Goal: Information Seeking & Learning: Learn about a topic

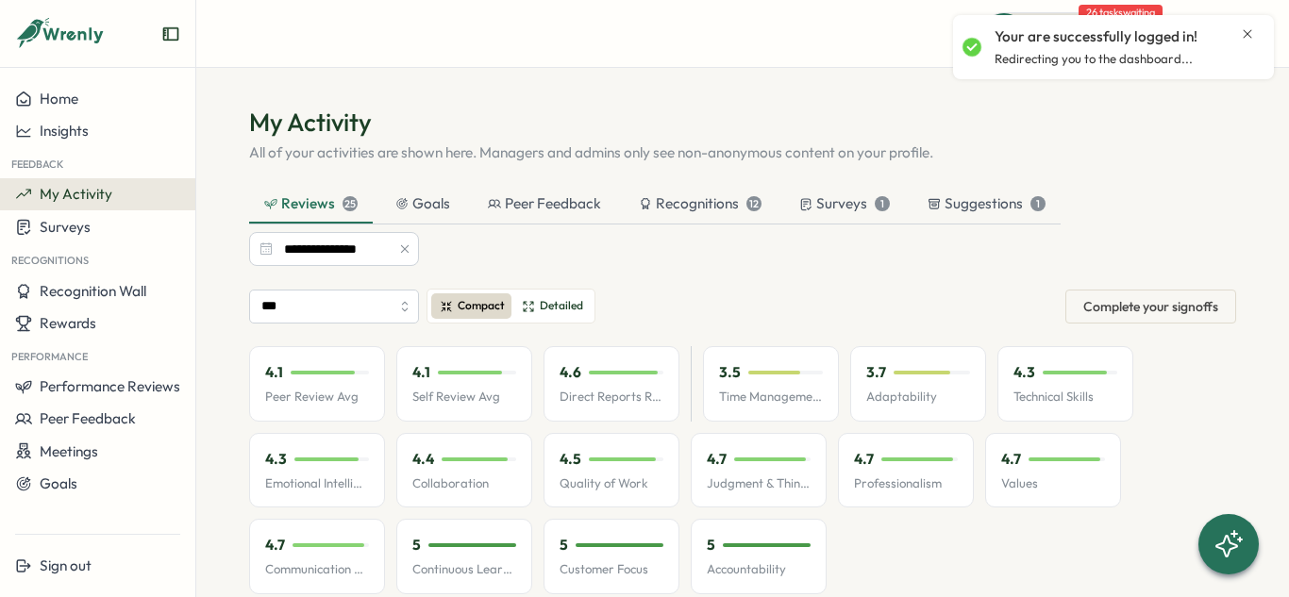
scroll to position [9, 0]
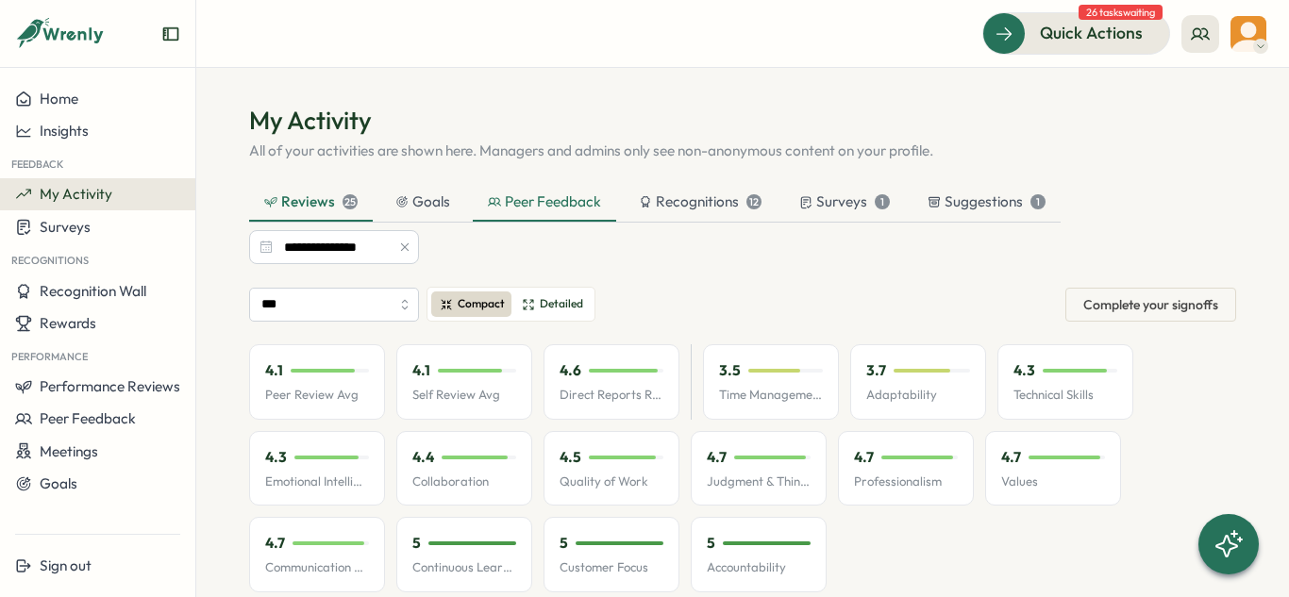
click at [550, 209] on div "Peer Feedback" at bounding box center [544, 202] width 113 height 21
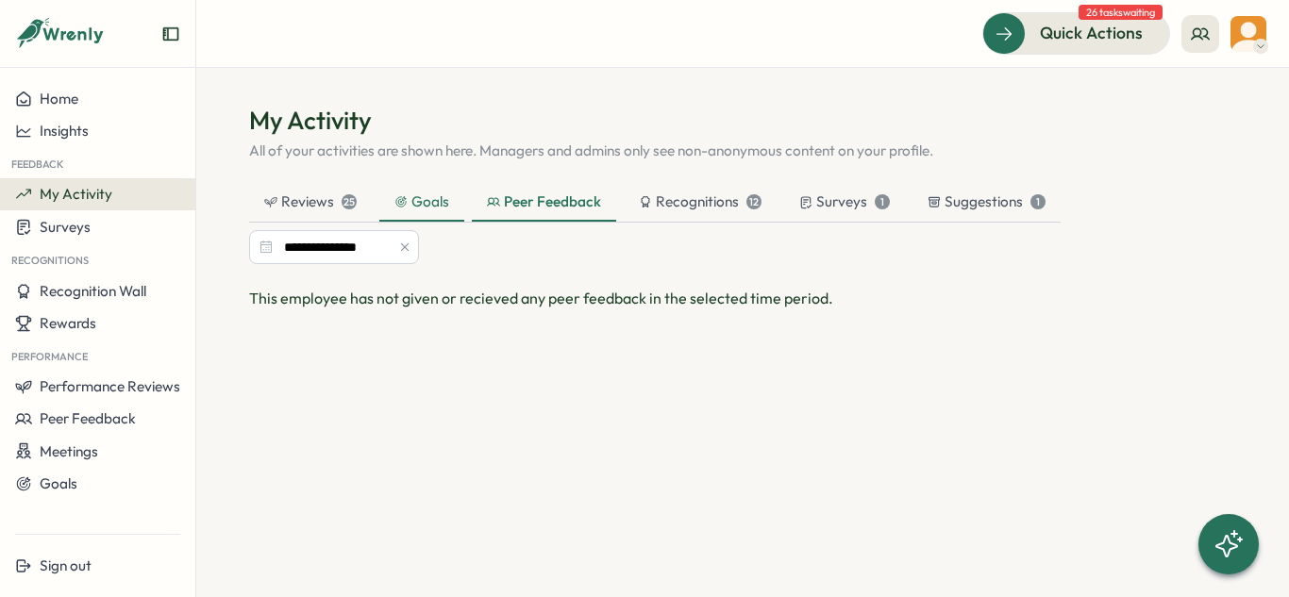
click at [417, 204] on div "Goals" at bounding box center [421, 202] width 55 height 21
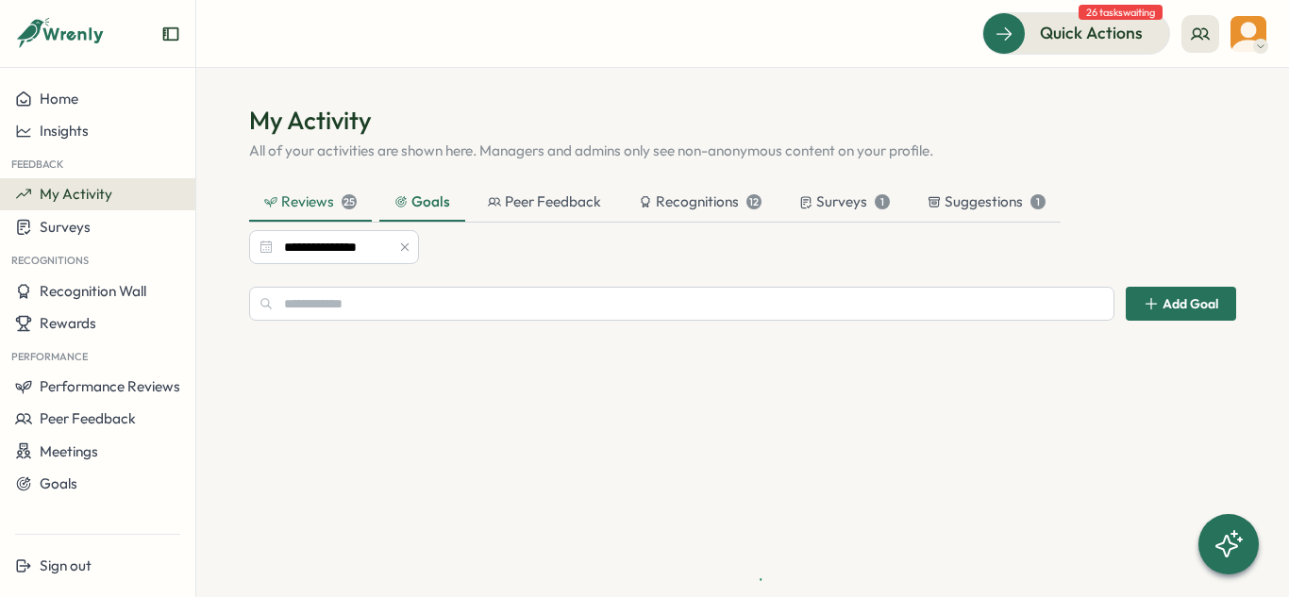
click at [314, 206] on div "Reviews 25" at bounding box center [310, 202] width 92 height 21
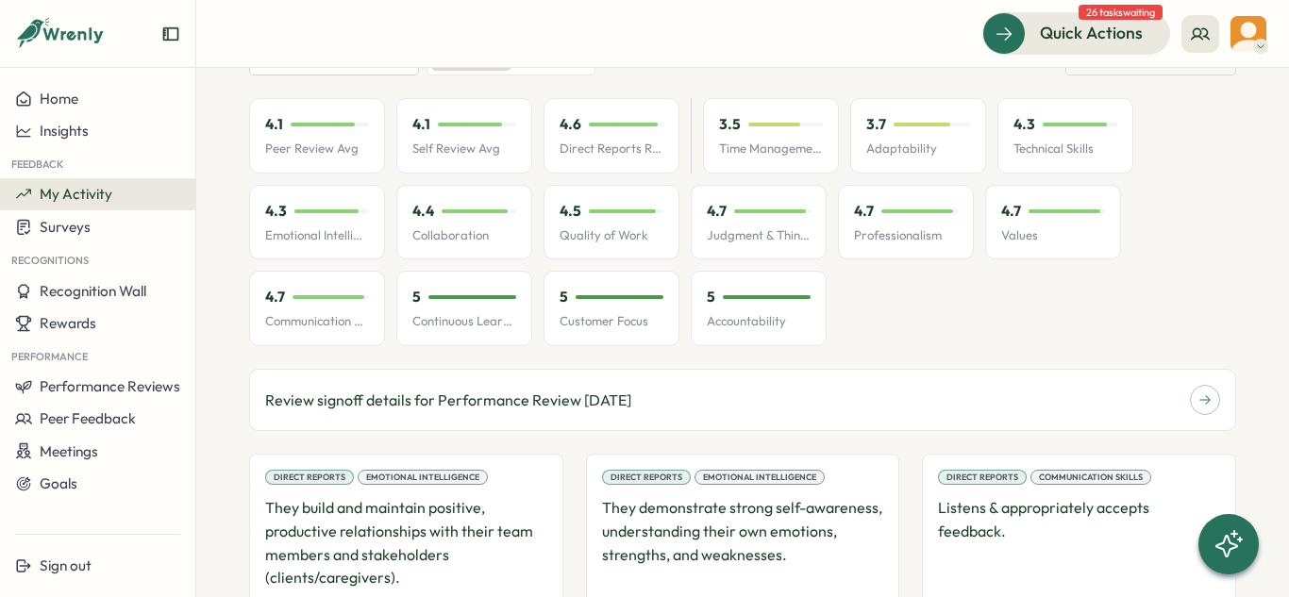
scroll to position [0, 0]
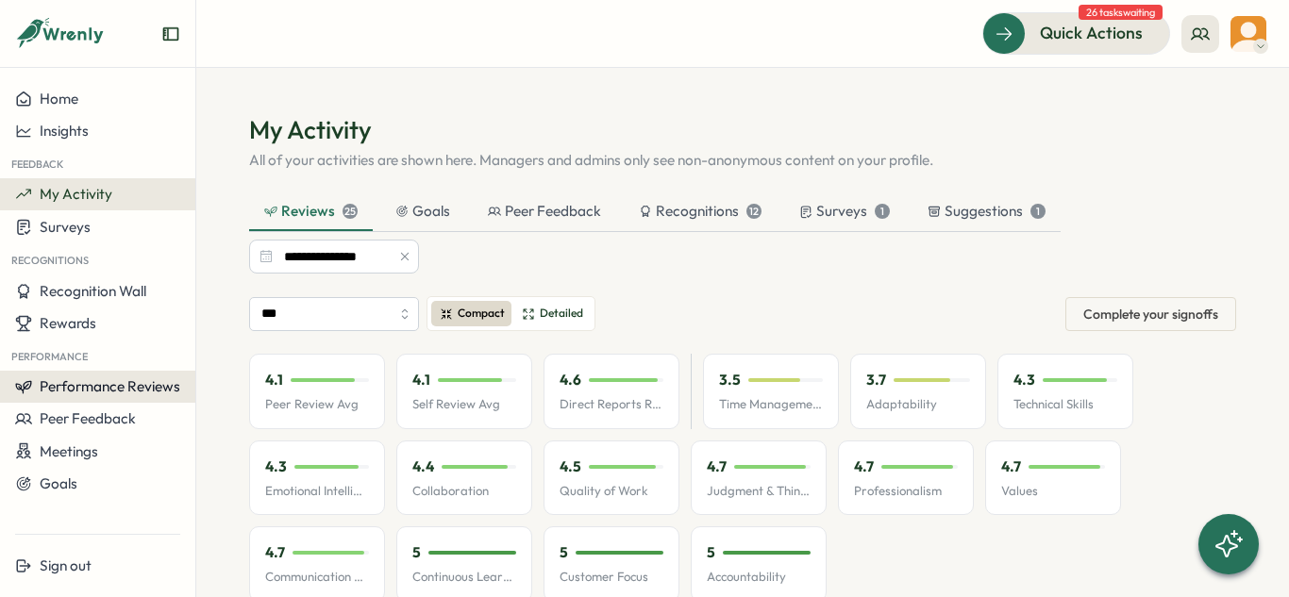
click at [79, 394] on span "Performance Reviews" at bounding box center [110, 386] width 141 height 18
click at [200, 361] on div "Reviews" at bounding box center [226, 369] width 53 height 21
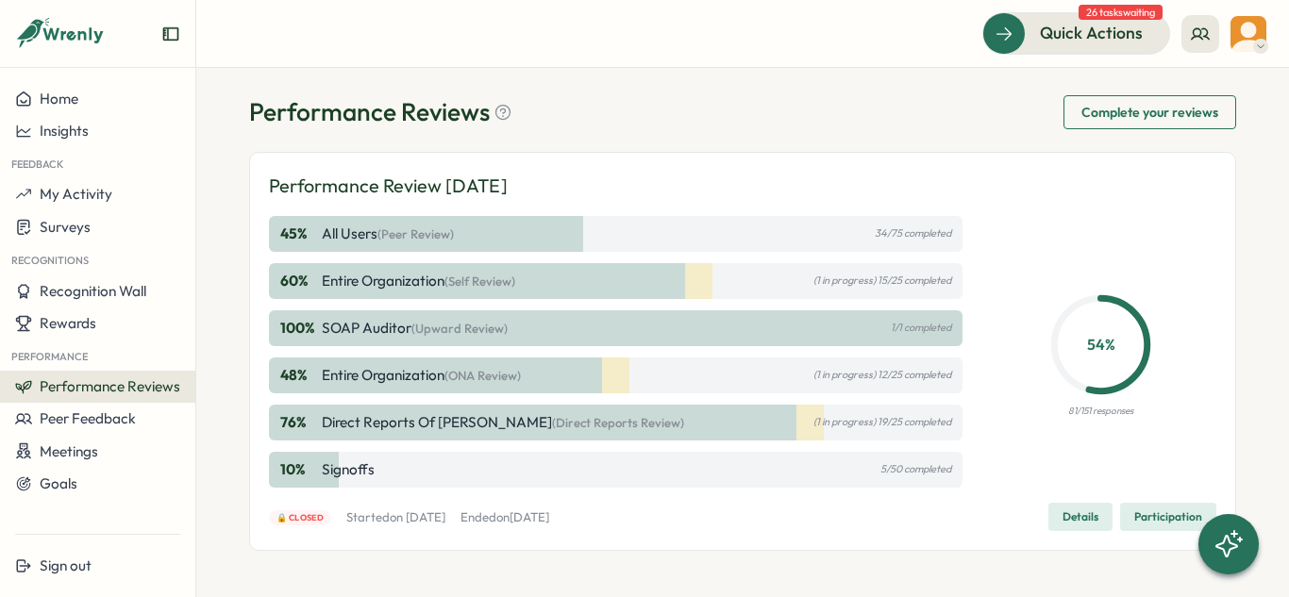
scroll to position [40, 0]
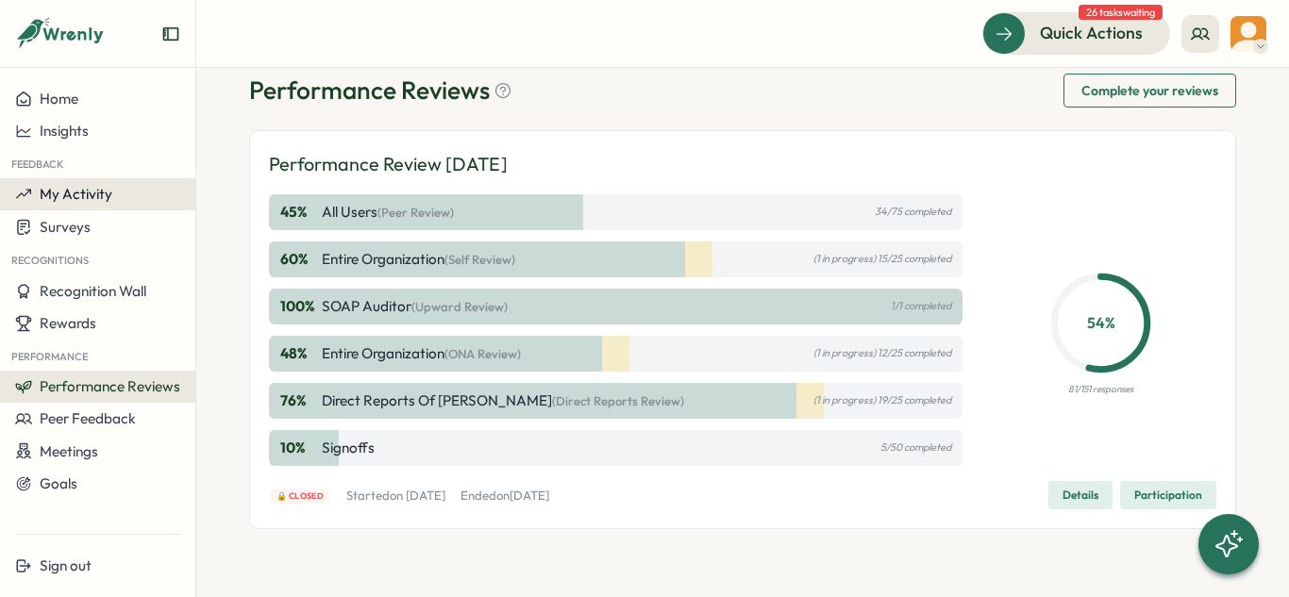
click at [105, 190] on span "My Activity" at bounding box center [76, 194] width 73 height 18
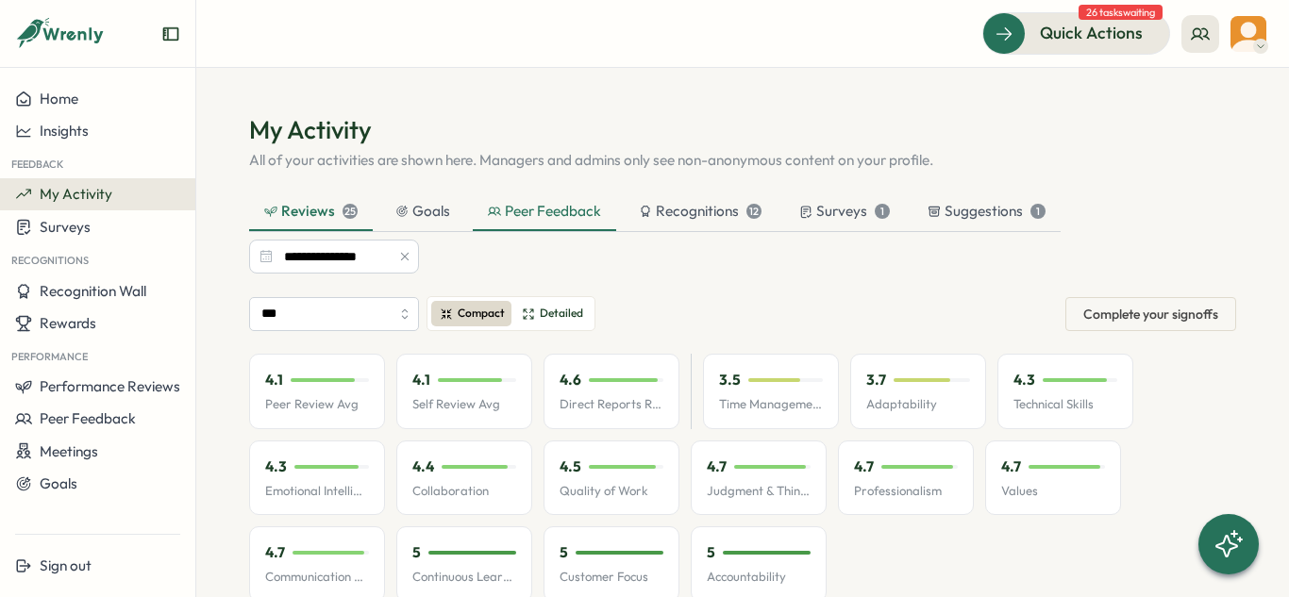
click at [531, 215] on div "Peer Feedback" at bounding box center [544, 211] width 113 height 21
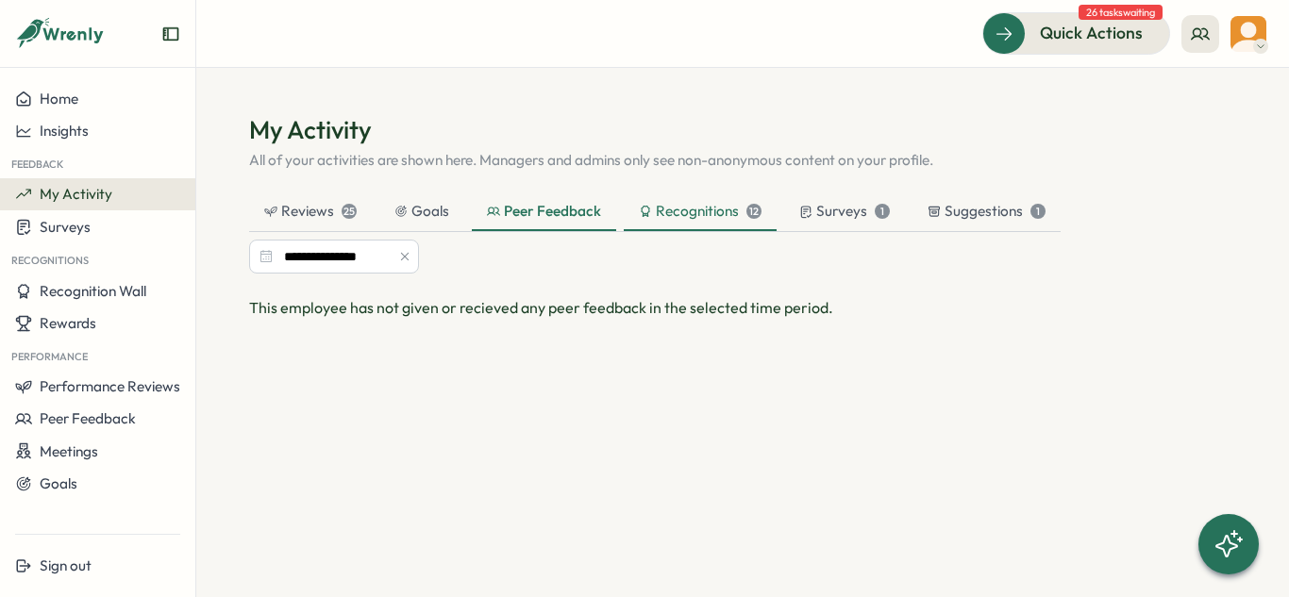
click at [720, 211] on div "Recognitions 12" at bounding box center [700, 211] width 123 height 21
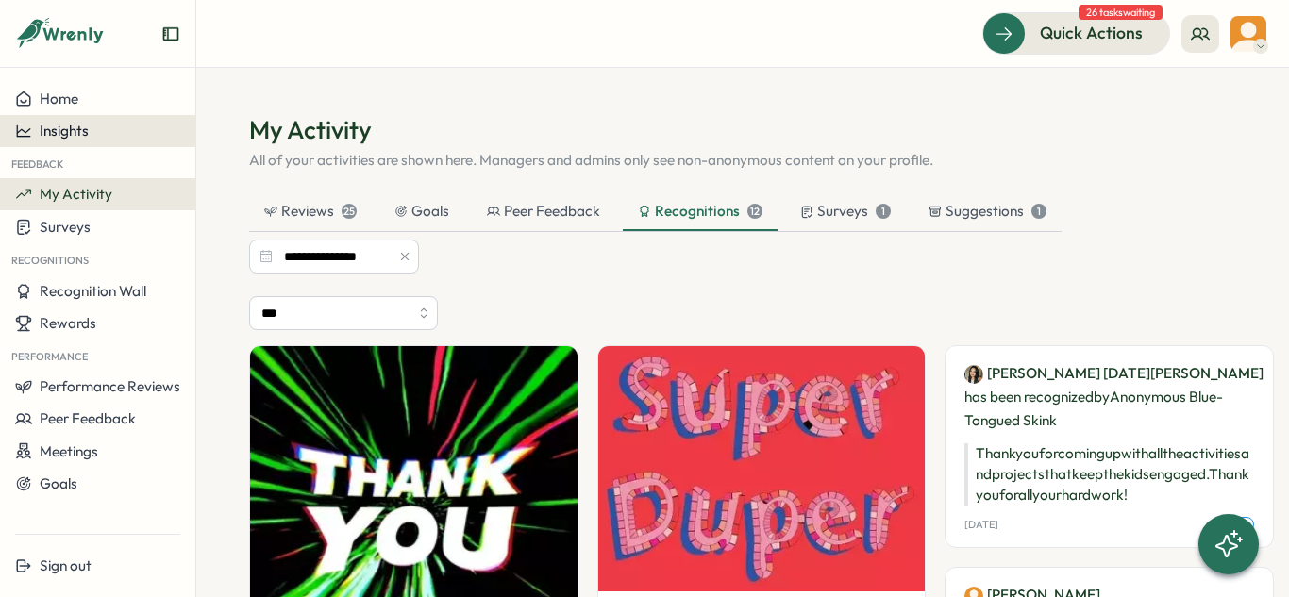
click at [86, 115] on button "Insights" at bounding box center [97, 131] width 195 height 32
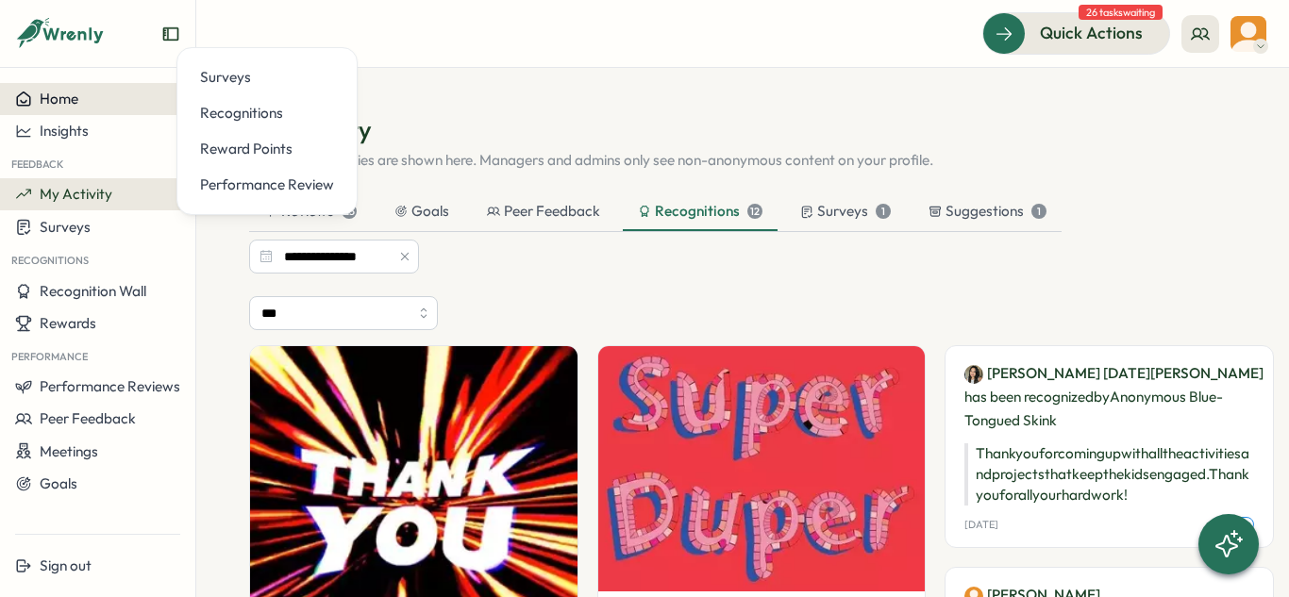
click at [92, 103] on div "Home" at bounding box center [97, 99] width 165 height 17
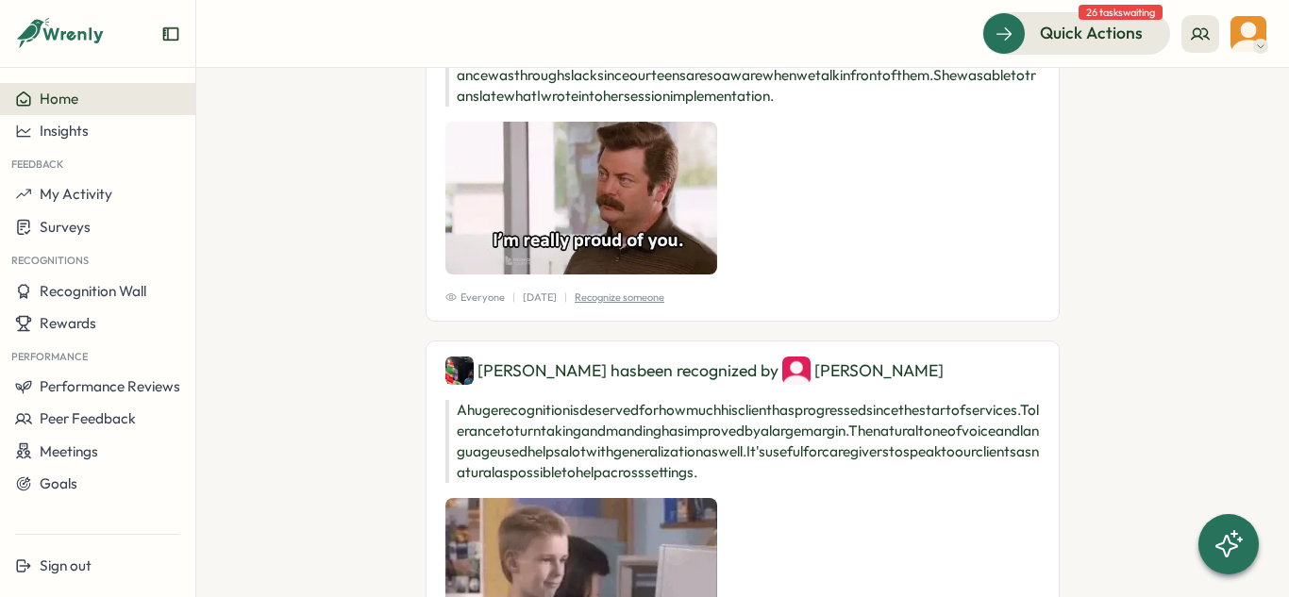
scroll to position [1282, 0]
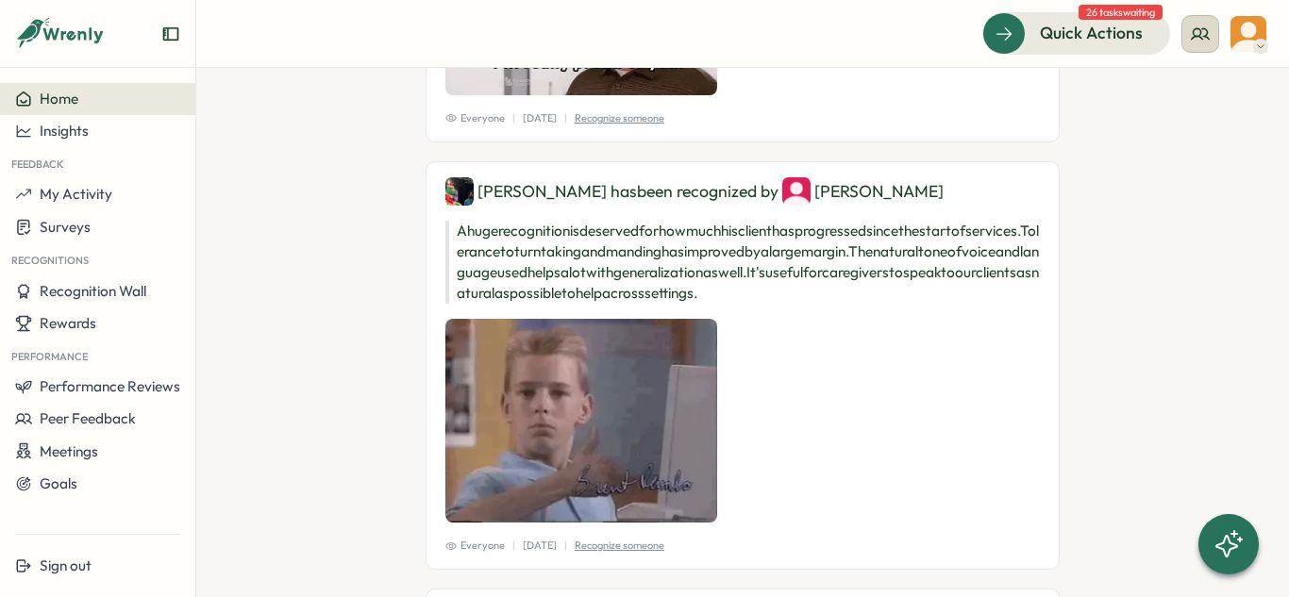
click at [1208, 33] on icon at bounding box center [1200, 34] width 19 height 19
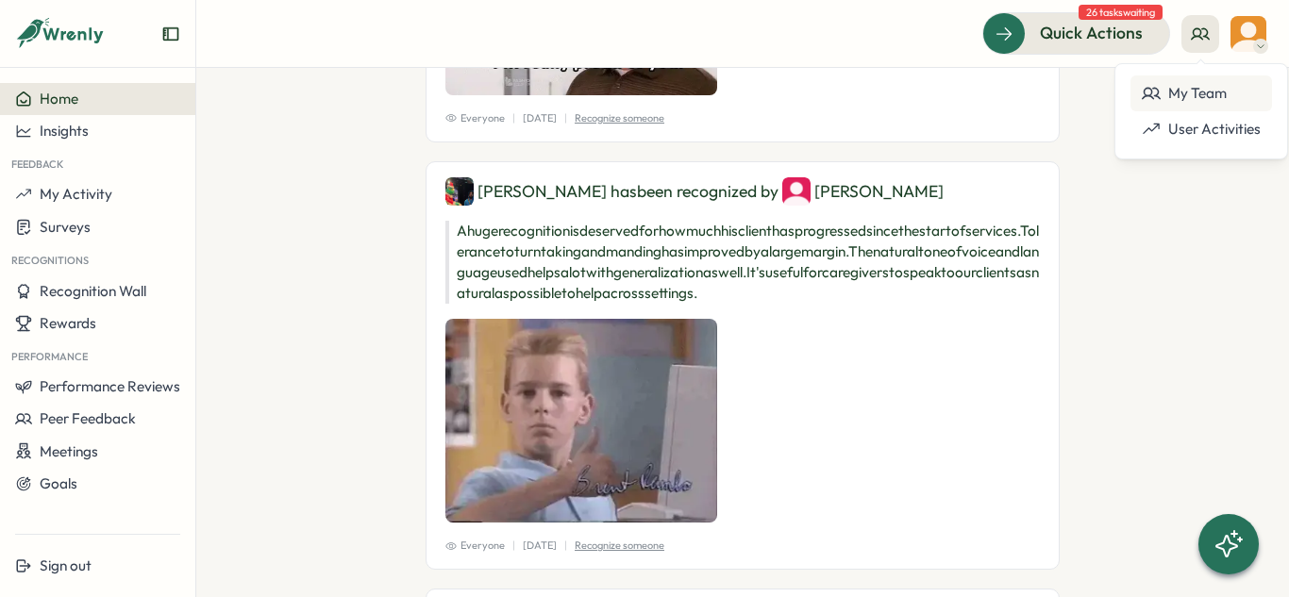
click at [1196, 101] on div "My Team" at bounding box center [1201, 93] width 119 height 21
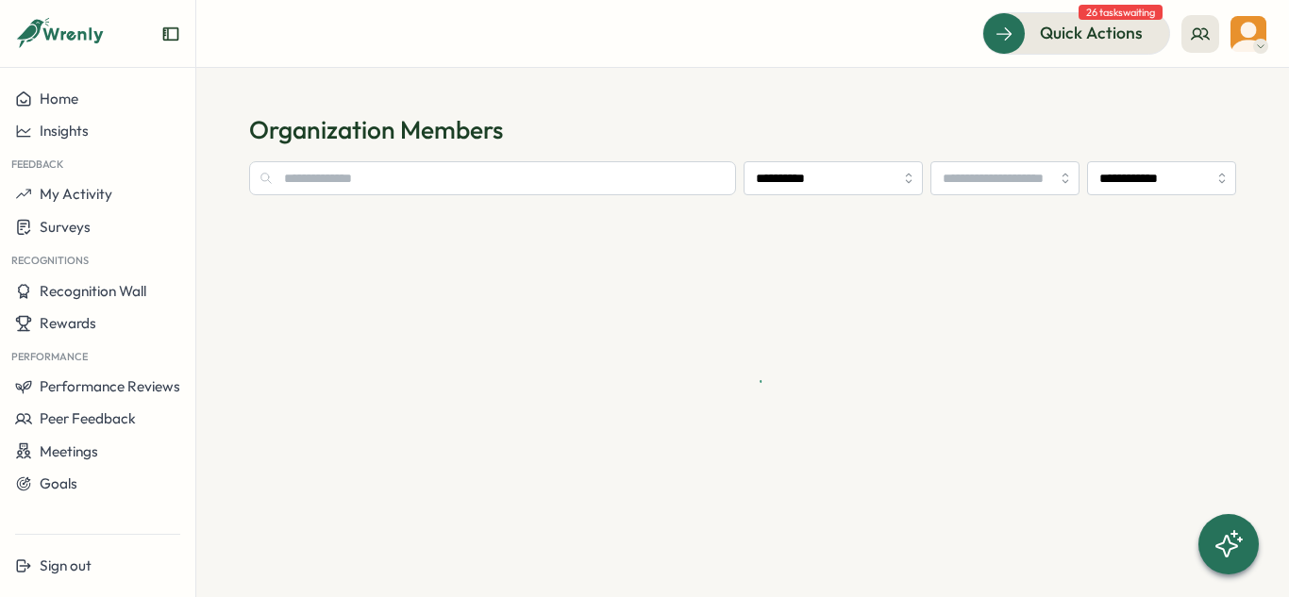
type input "**********"
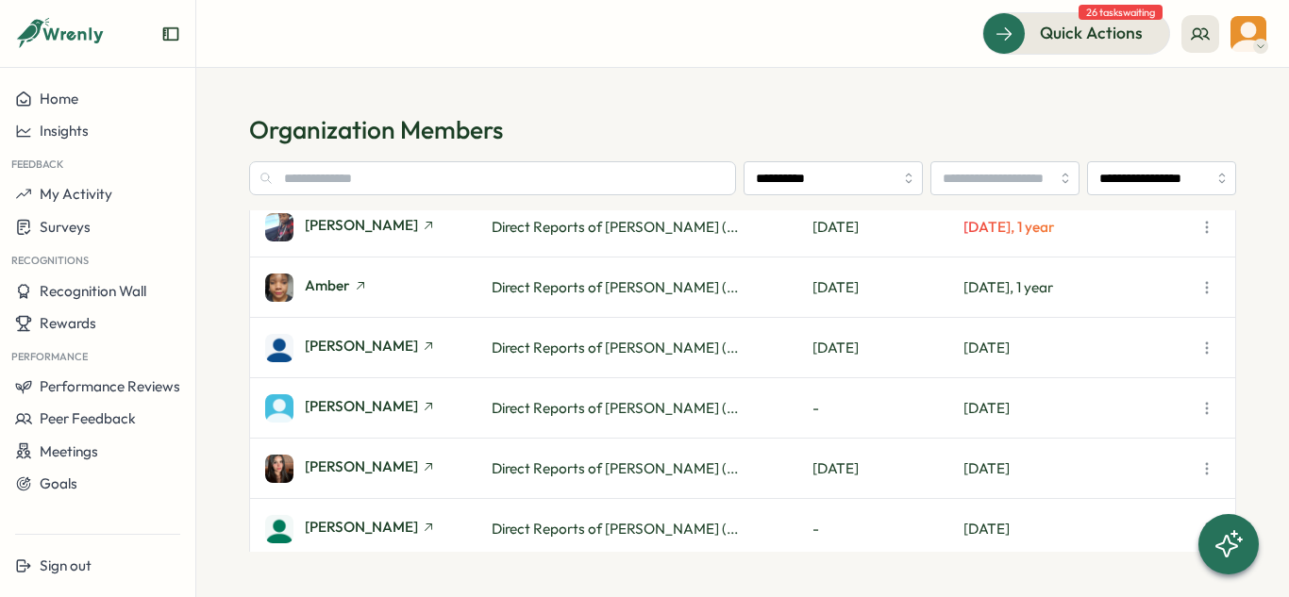
scroll to position [75, 0]
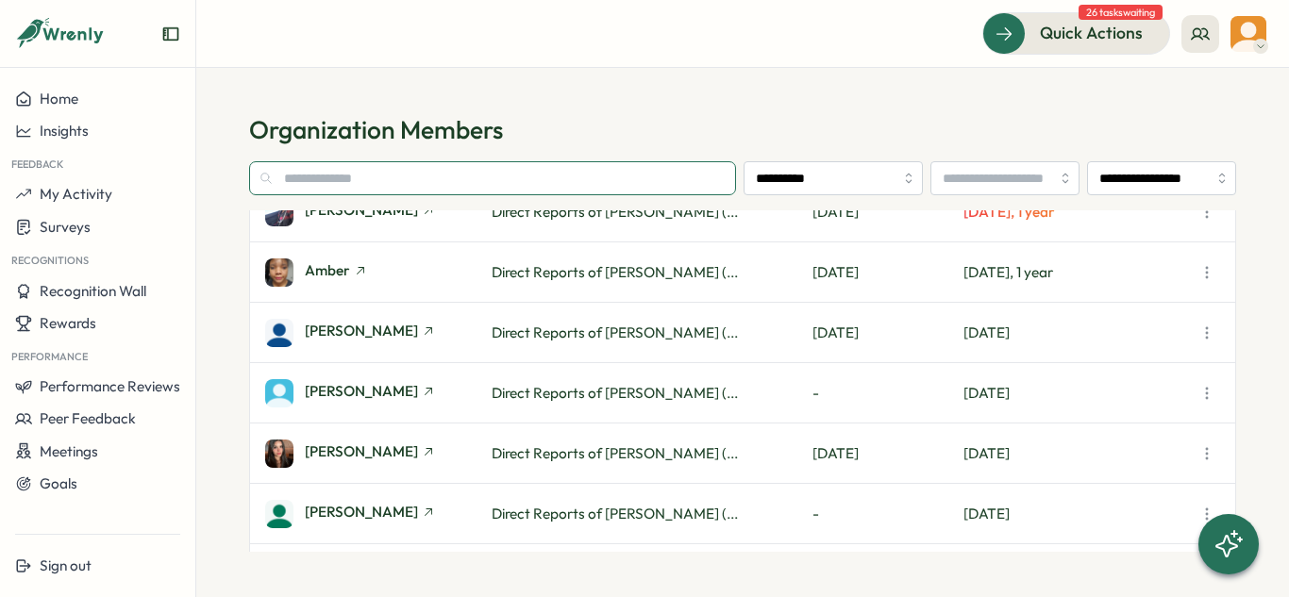
click at [413, 177] on input "text" at bounding box center [492, 178] width 487 height 34
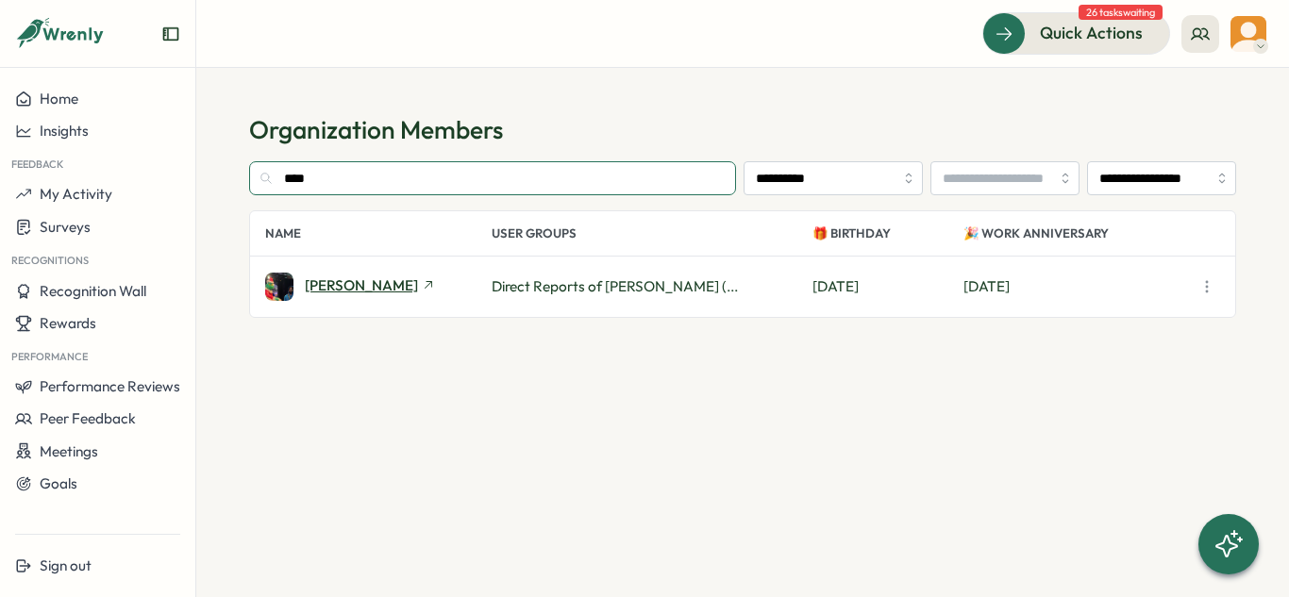
type input "****"
click at [354, 285] on span "Josiah Gonzalez" at bounding box center [361, 285] width 113 height 14
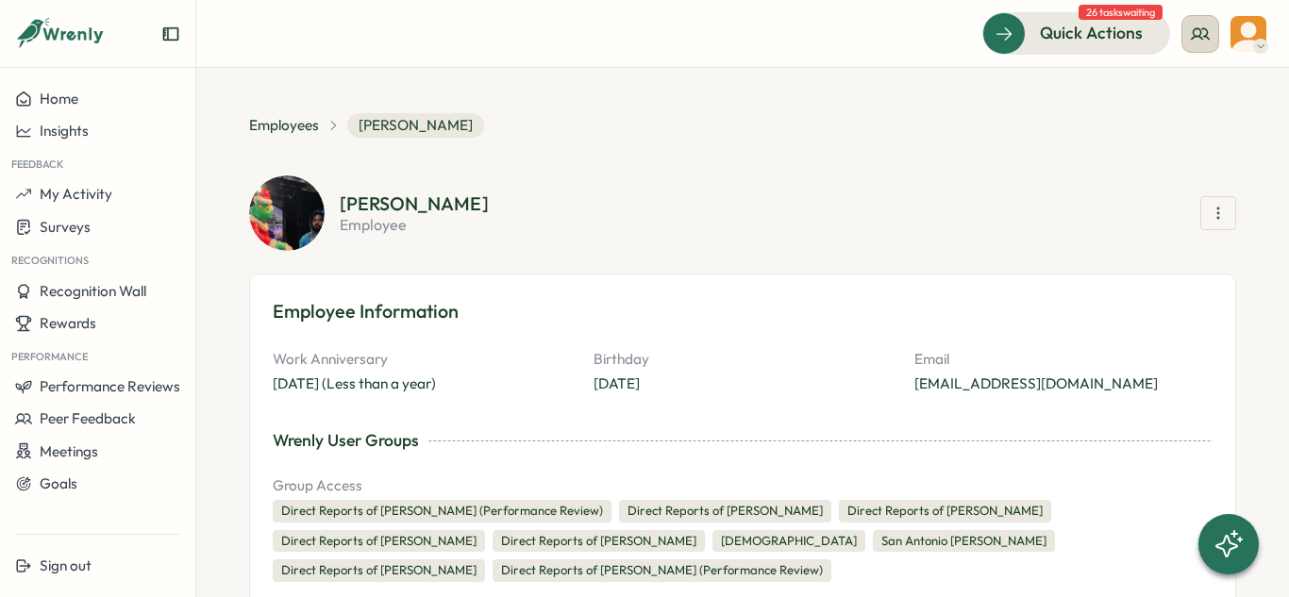
click at [1202, 29] on icon at bounding box center [1200, 34] width 19 height 19
click at [1243, 88] on div "My Team" at bounding box center [1201, 93] width 119 height 21
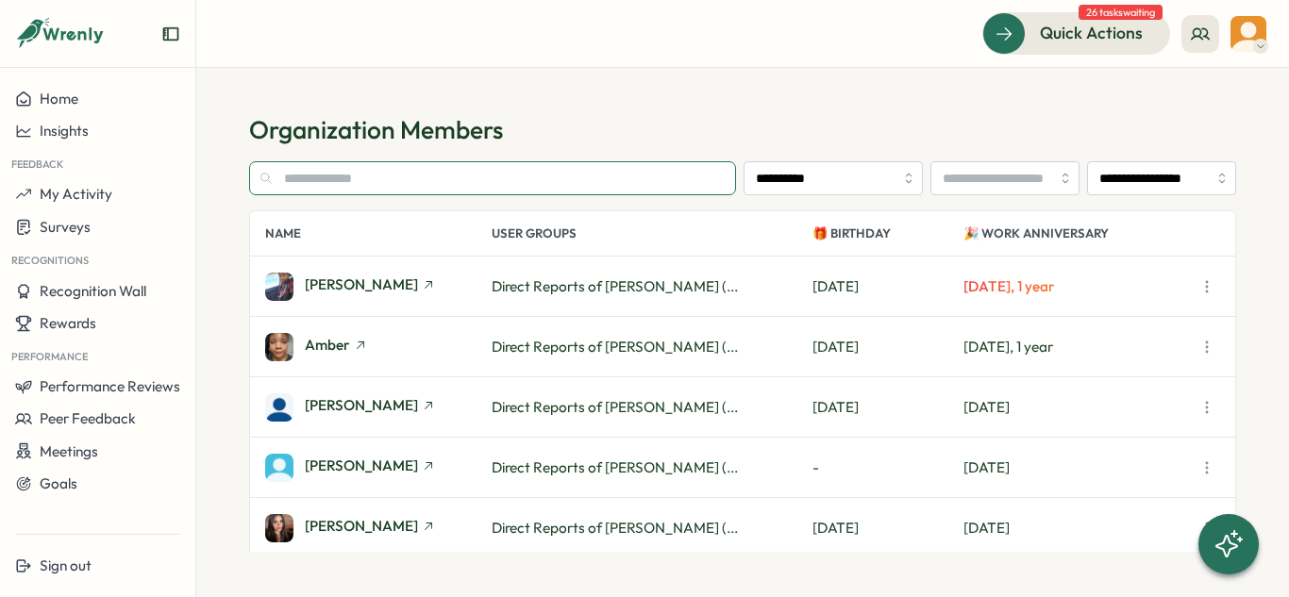
click at [397, 173] on input "text" at bounding box center [492, 178] width 487 height 34
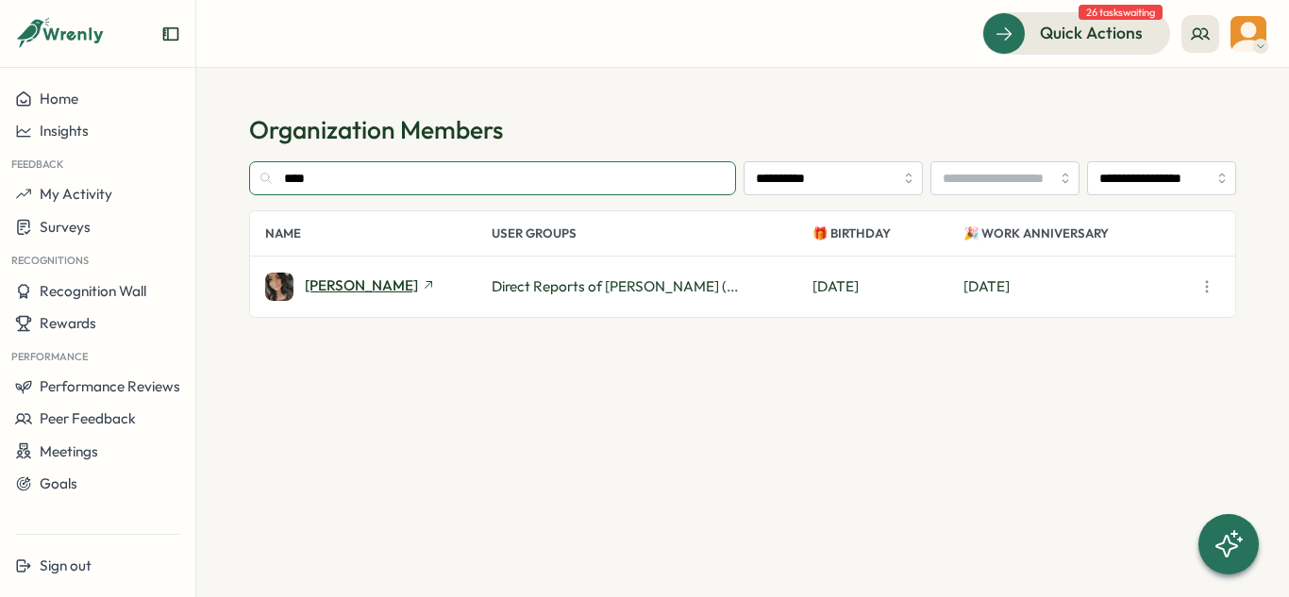
type input "****"
click at [333, 278] on span "Jasmin Aleman" at bounding box center [361, 285] width 113 height 14
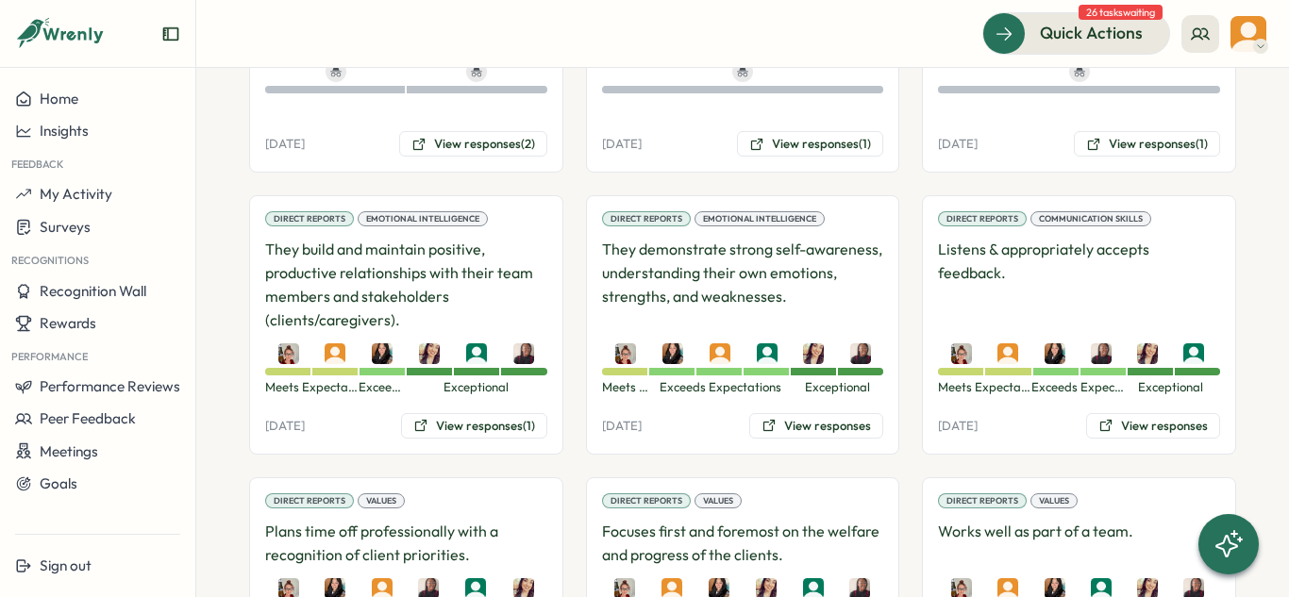
scroll to position [1759, 0]
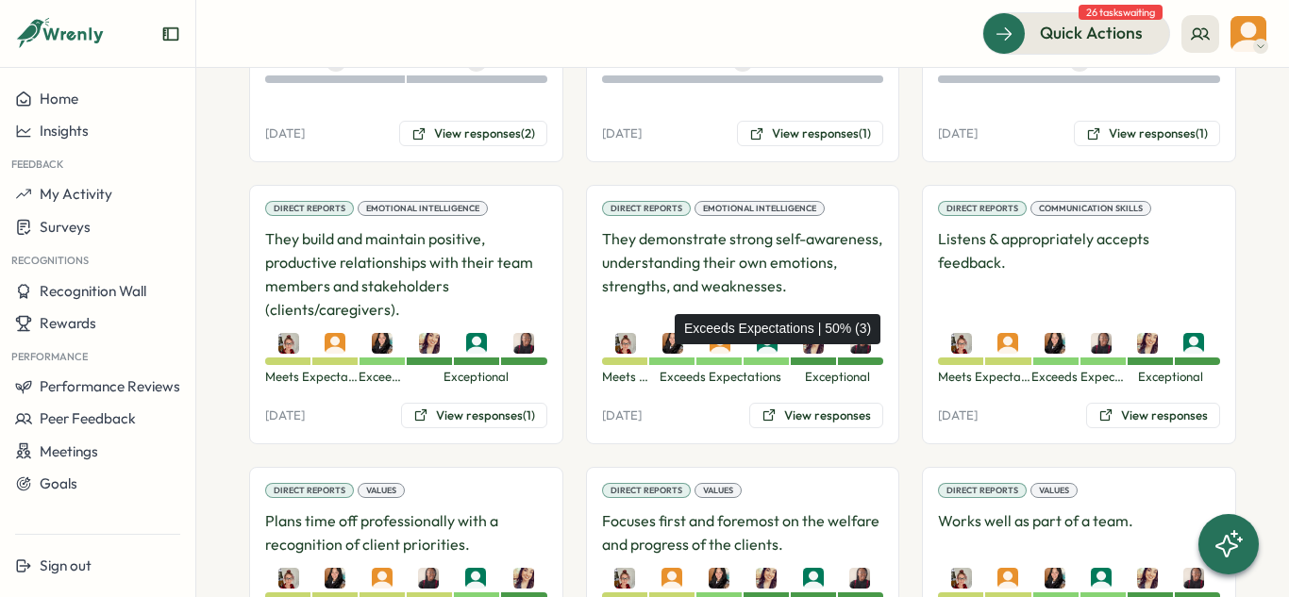
click at [665, 358] on div "Exceeds Expectations" at bounding box center [671, 362] width 45 height 8
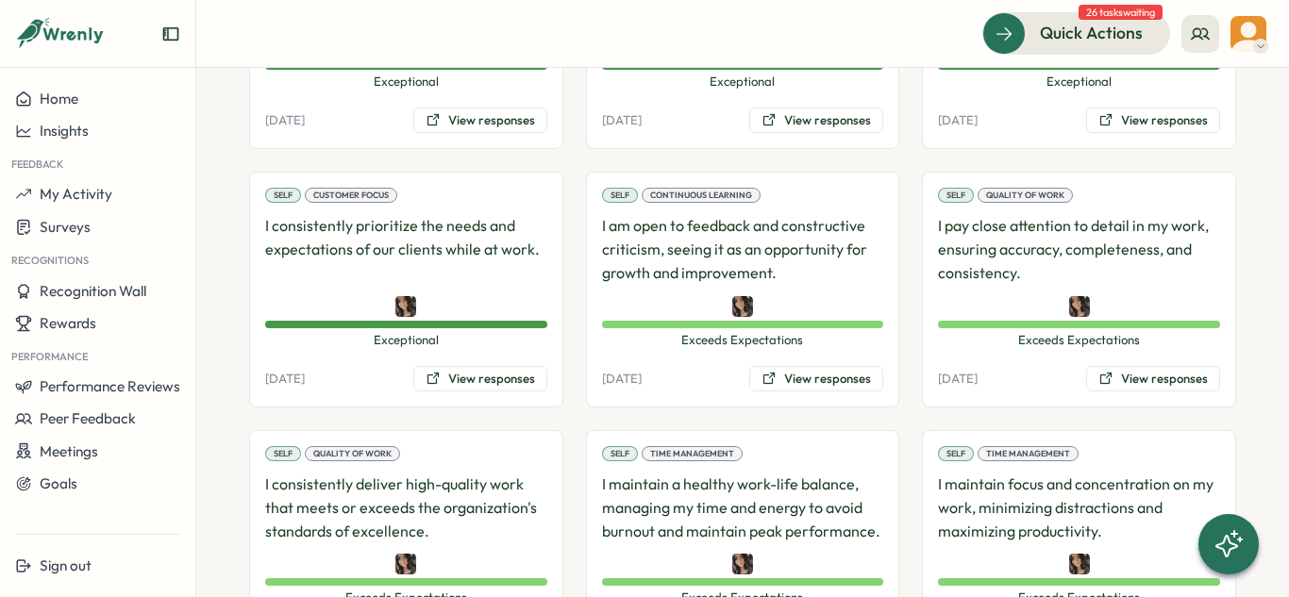
scroll to position [2804, 0]
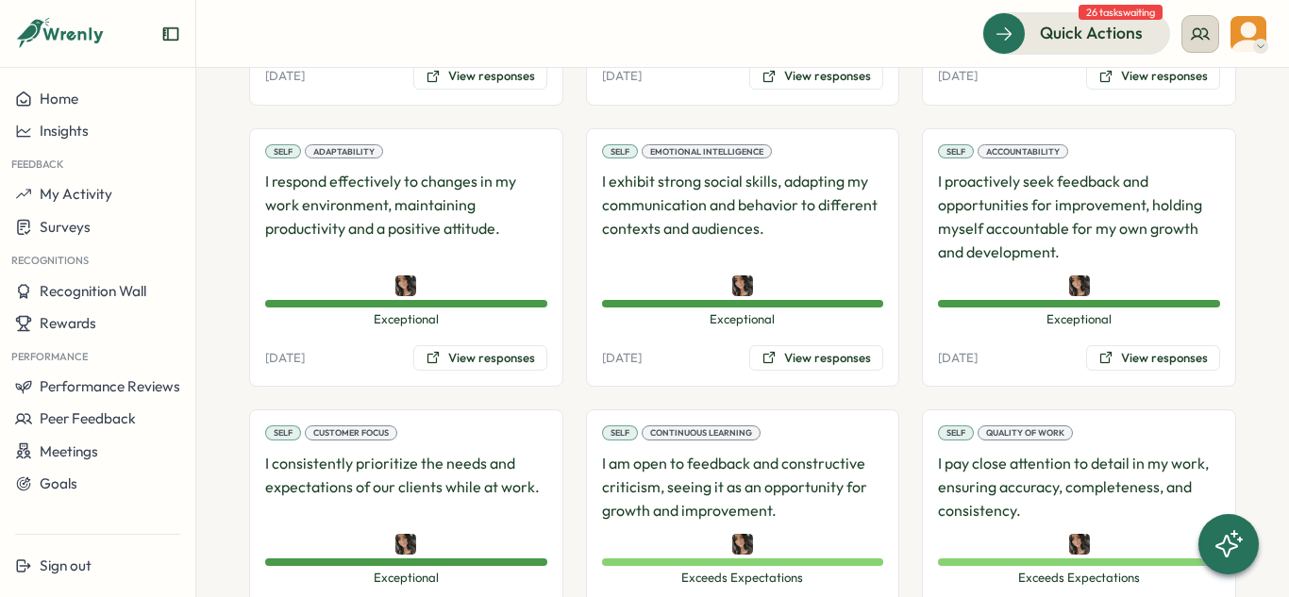
click at [1195, 31] on icon at bounding box center [1200, 34] width 19 height 19
click at [1181, 72] on div "My Team User Activities" at bounding box center [1201, 111] width 174 height 96
click at [1150, 90] on circle at bounding box center [1148, 92] width 8 height 8
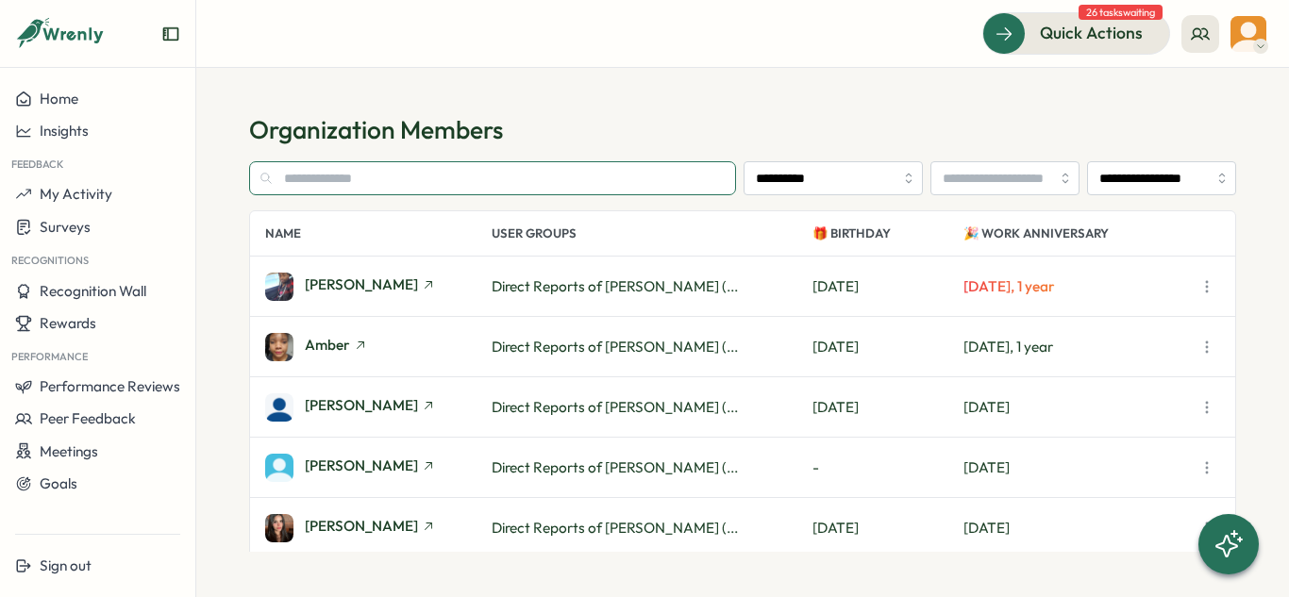
click at [367, 169] on input "text" at bounding box center [492, 178] width 487 height 34
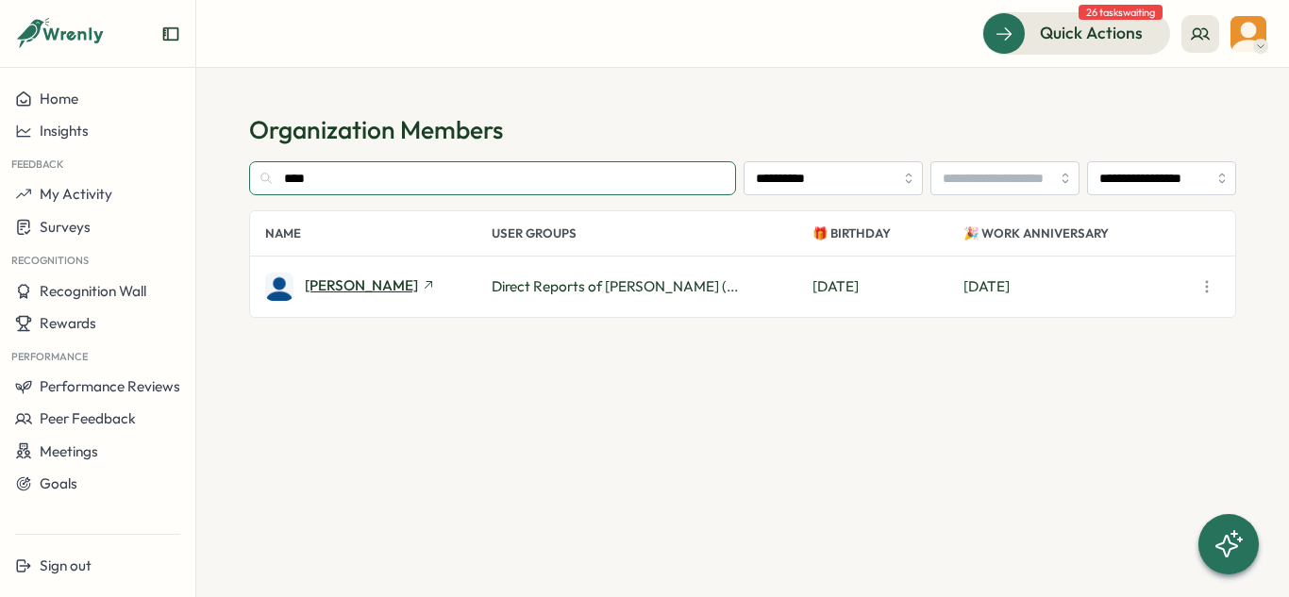
type input "****"
click at [310, 286] on span "Andrea Mendoza" at bounding box center [361, 285] width 113 height 14
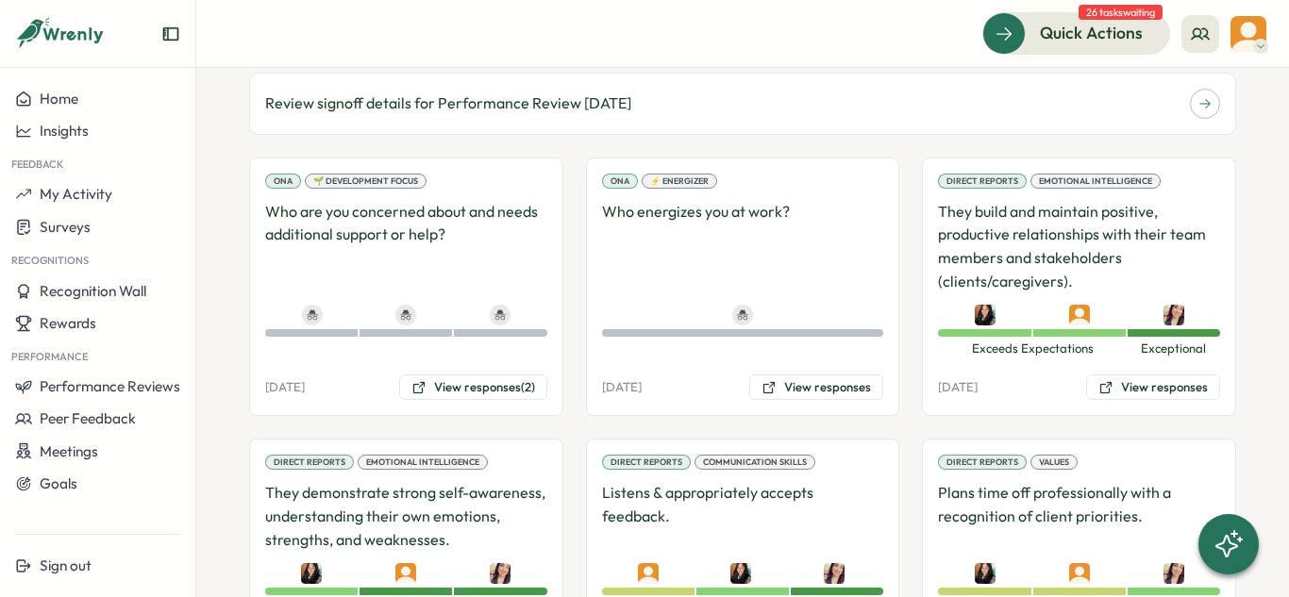
scroll to position [1547, 0]
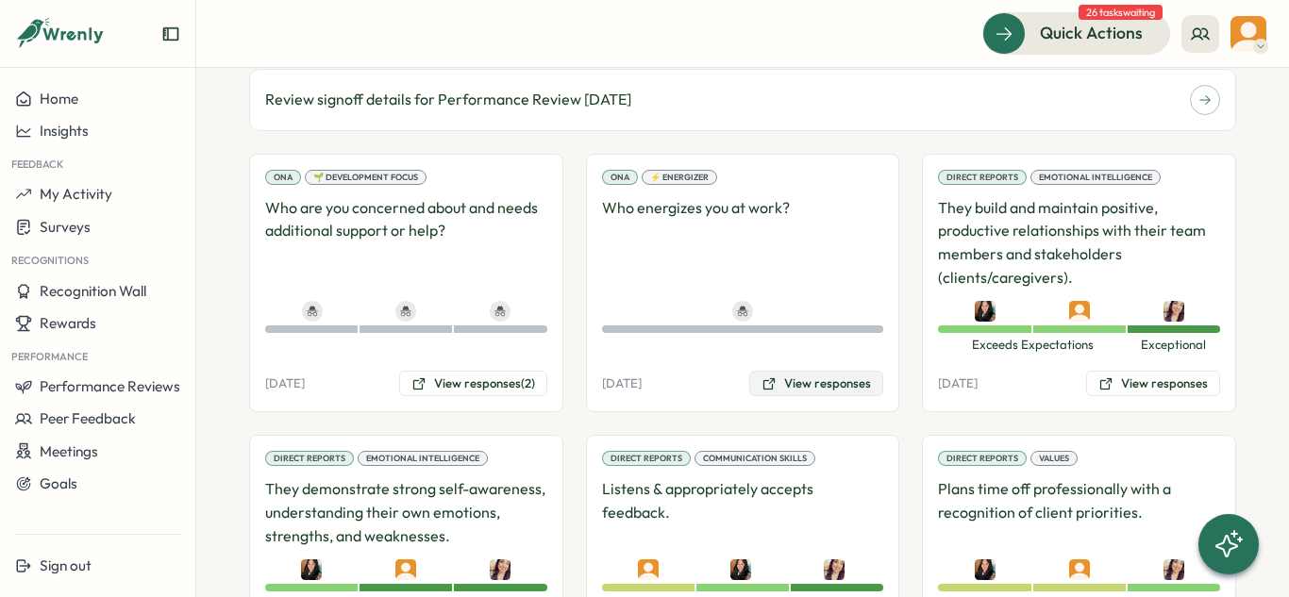
click at [779, 371] on button "View responses" at bounding box center [816, 384] width 134 height 26
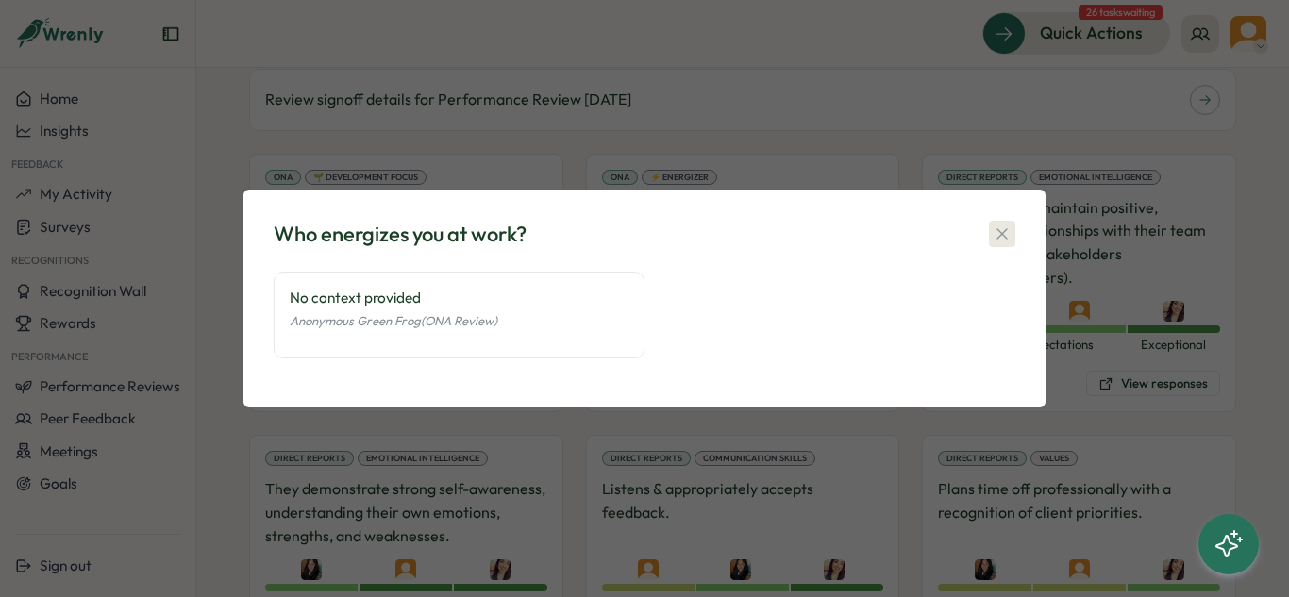
click at [1002, 231] on icon "button" at bounding box center [1002, 234] width 19 height 19
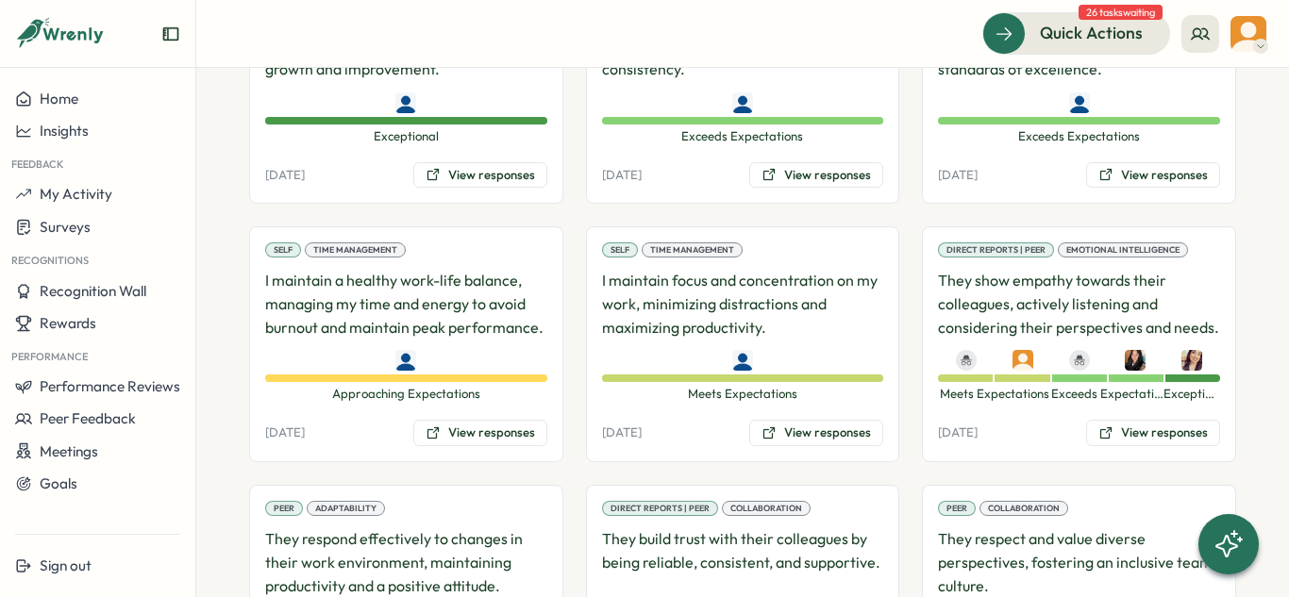
scroll to position [3284, 0]
drag, startPoint x: 1147, startPoint y: 410, endPoint x: 1111, endPoint y: 411, distance: 35.9
click at [1146, 419] on button "View responses" at bounding box center [1153, 432] width 134 height 26
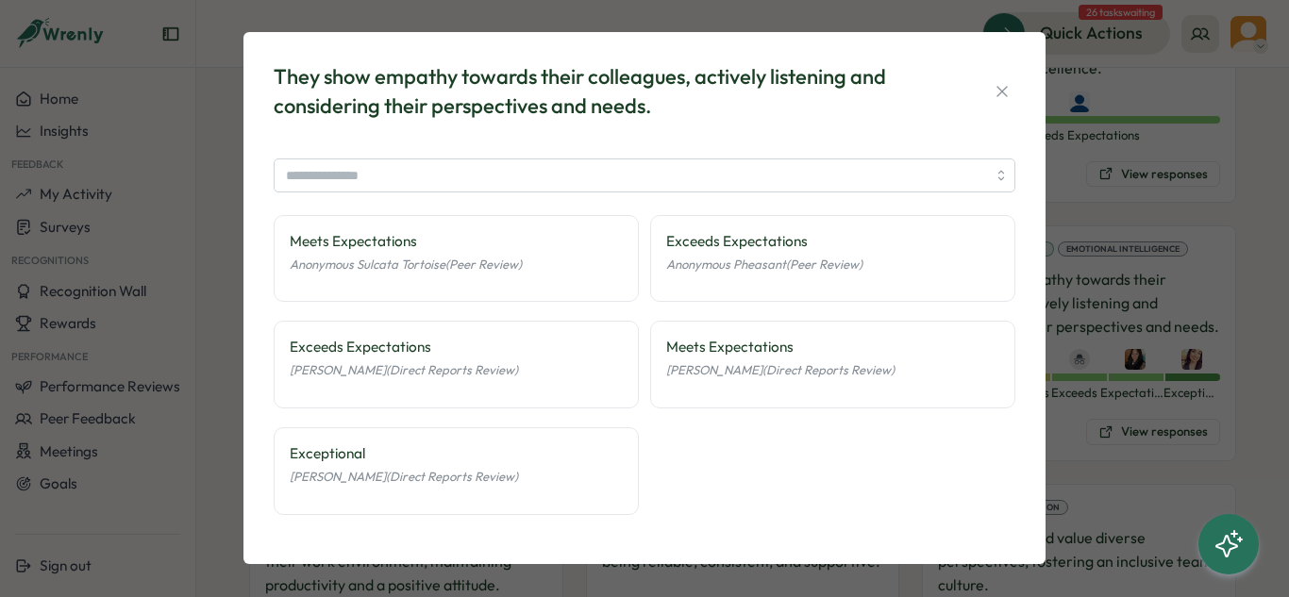
scroll to position [10, 0]
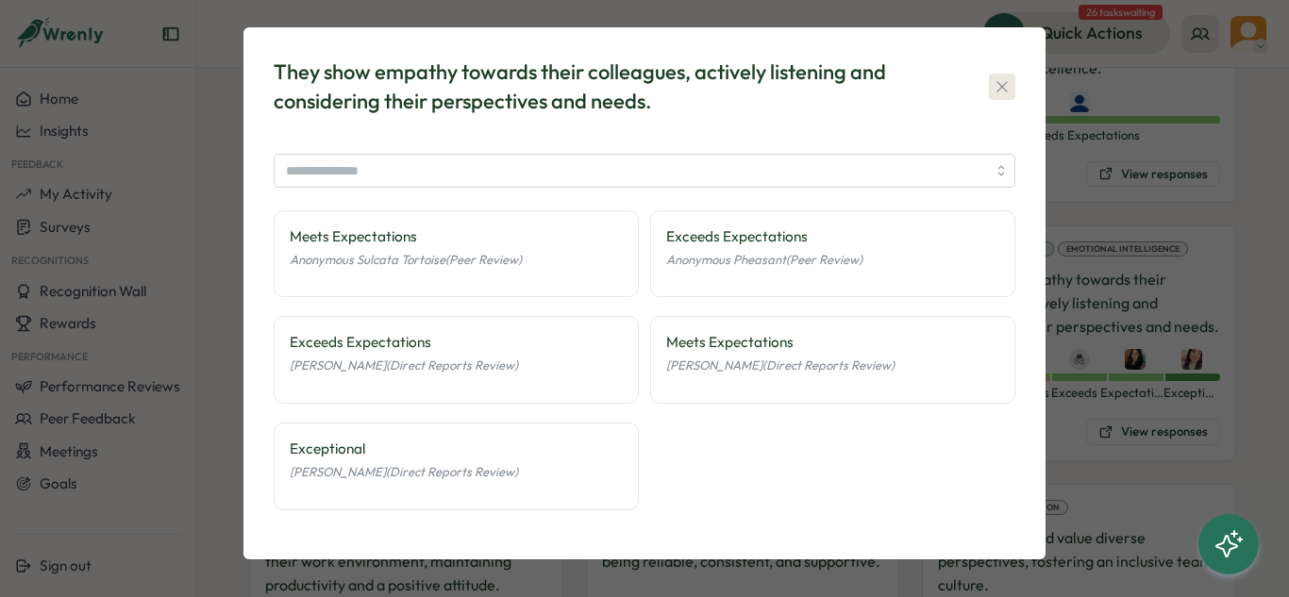
click at [994, 92] on icon "button" at bounding box center [1002, 86] width 19 height 19
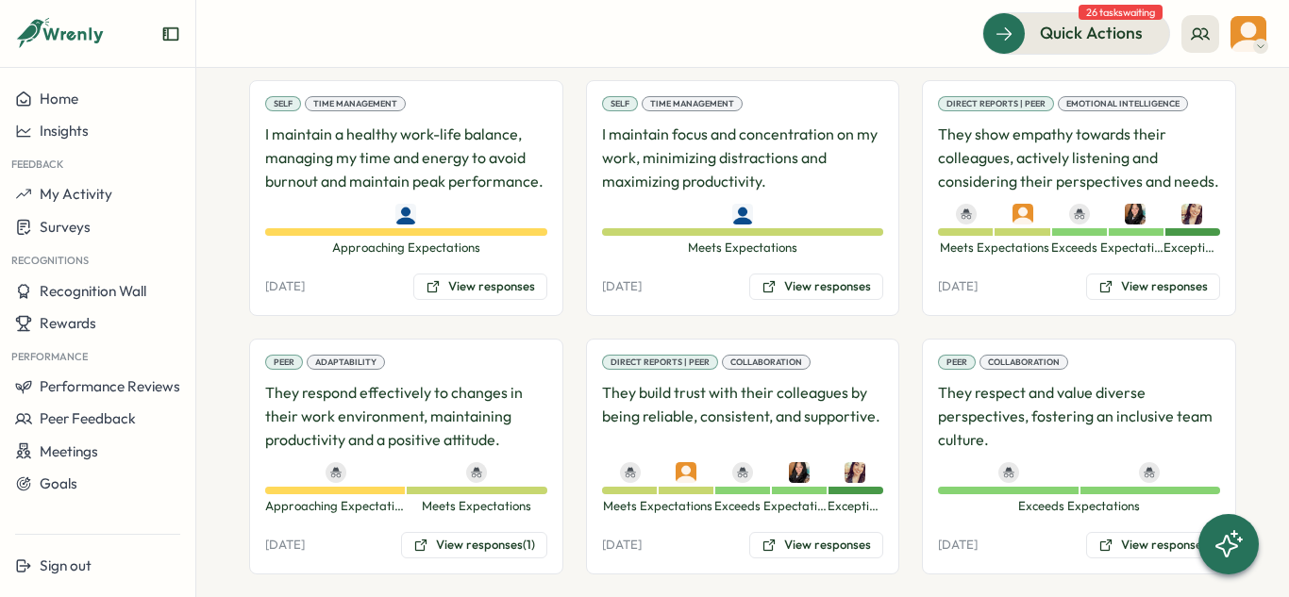
scroll to position [3431, 0]
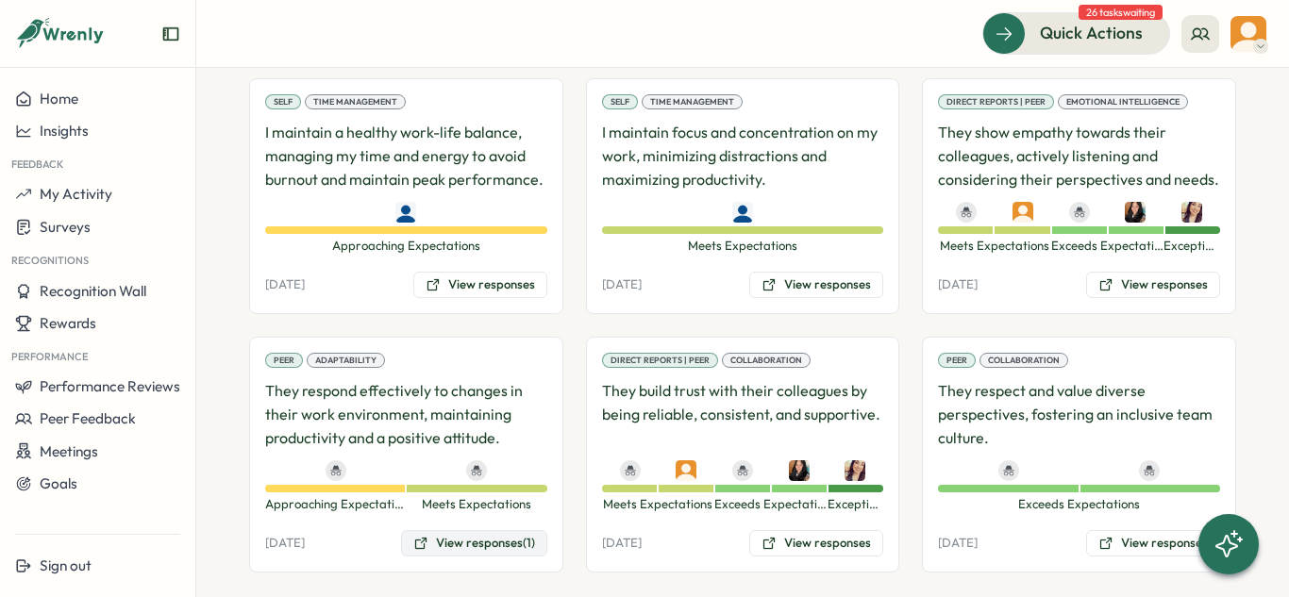
click at [457, 530] on button "View responses (1)" at bounding box center [474, 543] width 146 height 26
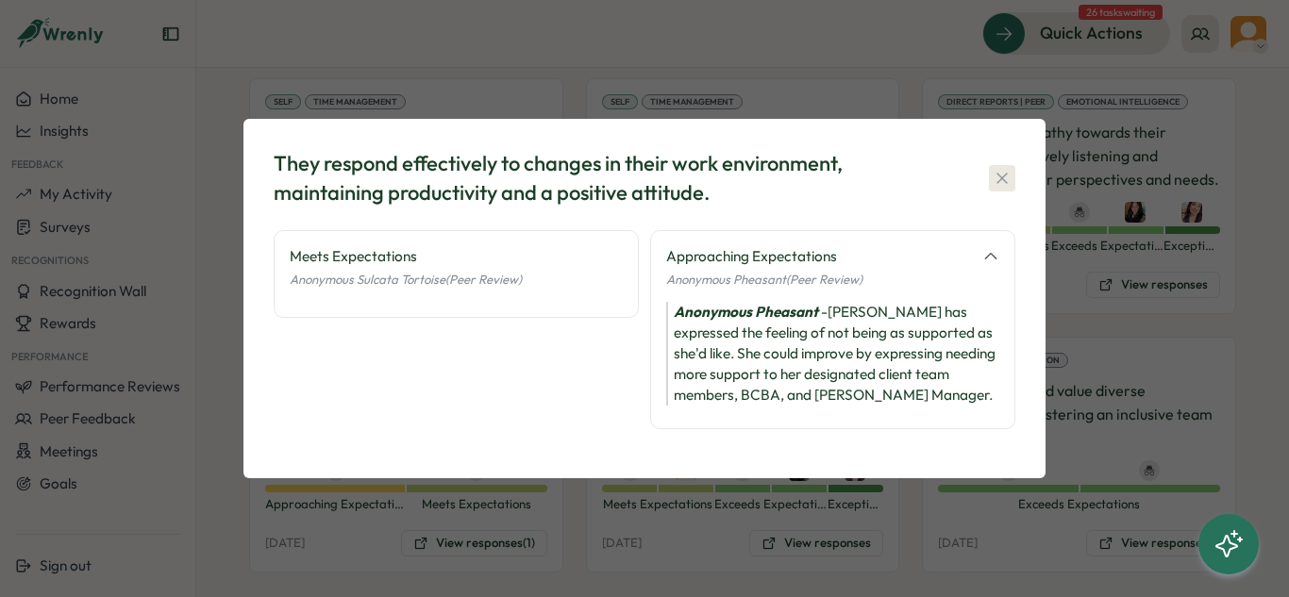
click at [1014, 178] on button "button" at bounding box center [1002, 178] width 26 height 26
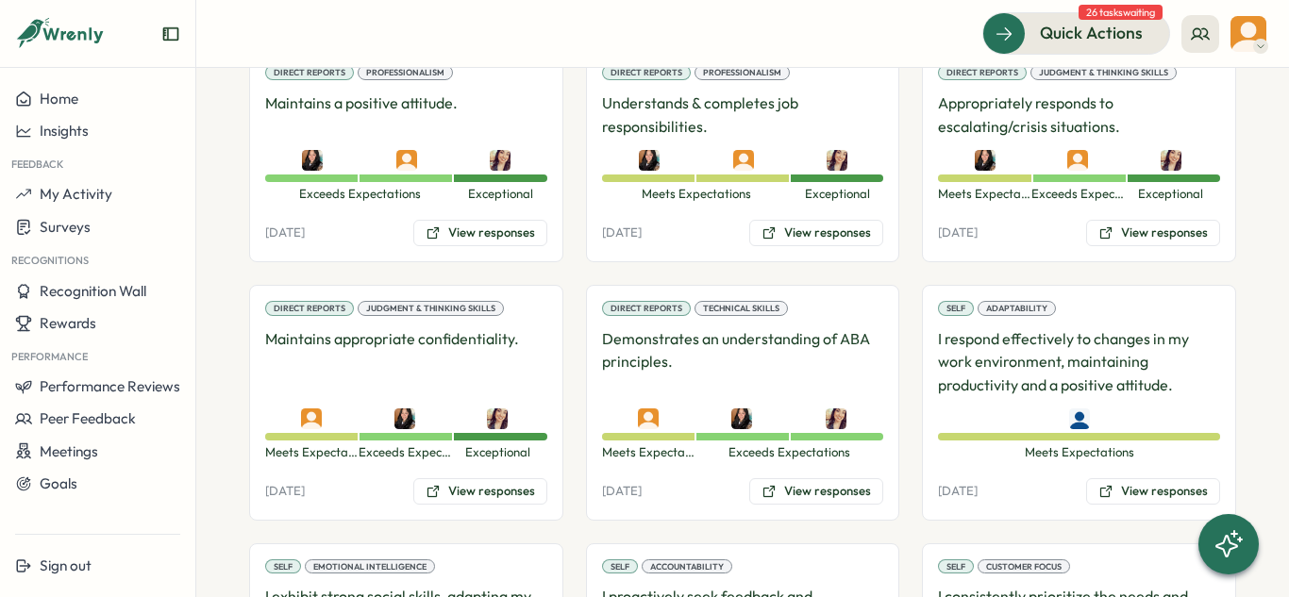
scroll to position [2200, 0]
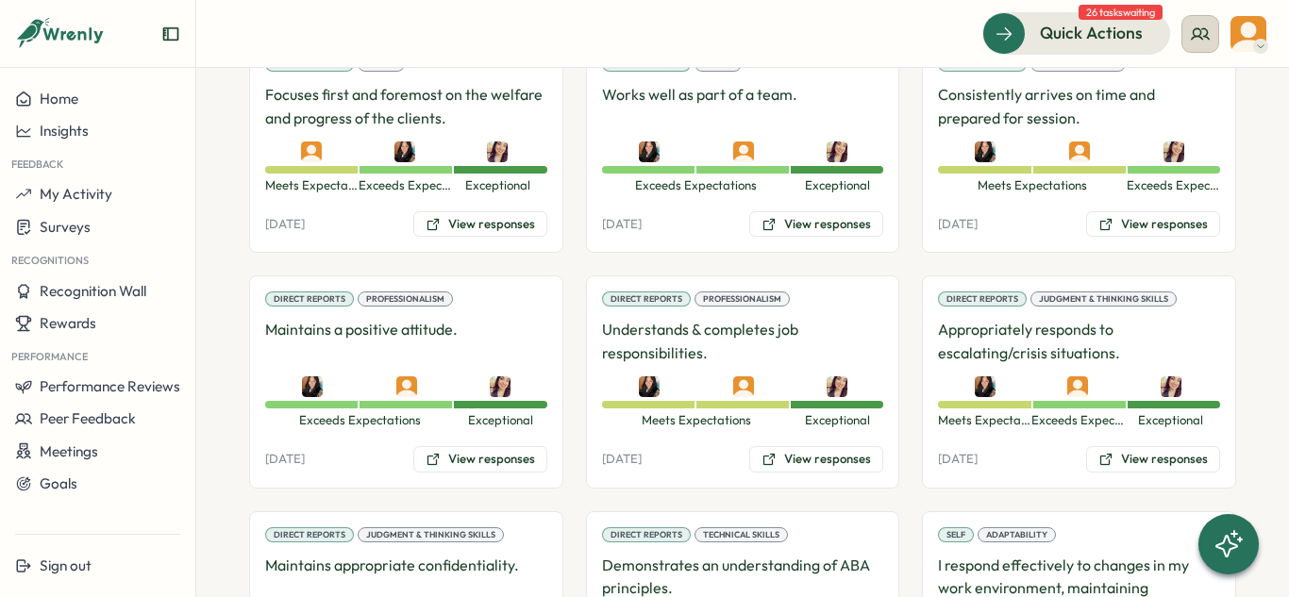
click at [1192, 33] on icon at bounding box center [1200, 34] width 19 height 19
click at [1194, 93] on div "My Team" at bounding box center [1201, 93] width 119 height 21
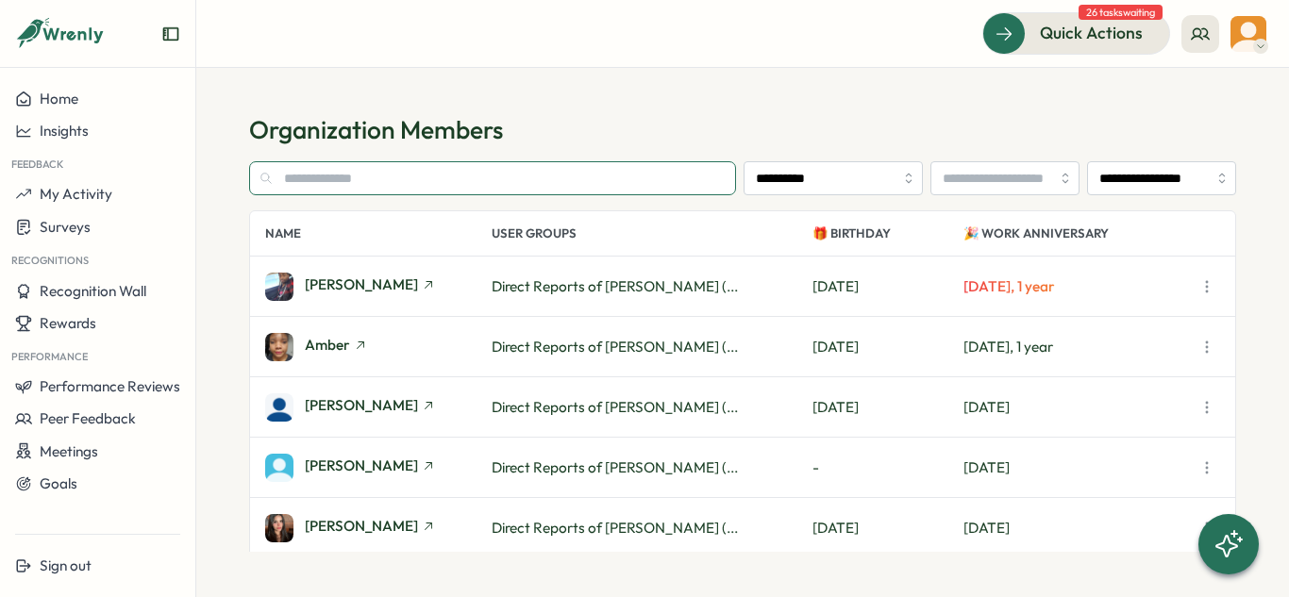
click at [324, 170] on input "text" at bounding box center [492, 178] width 487 height 34
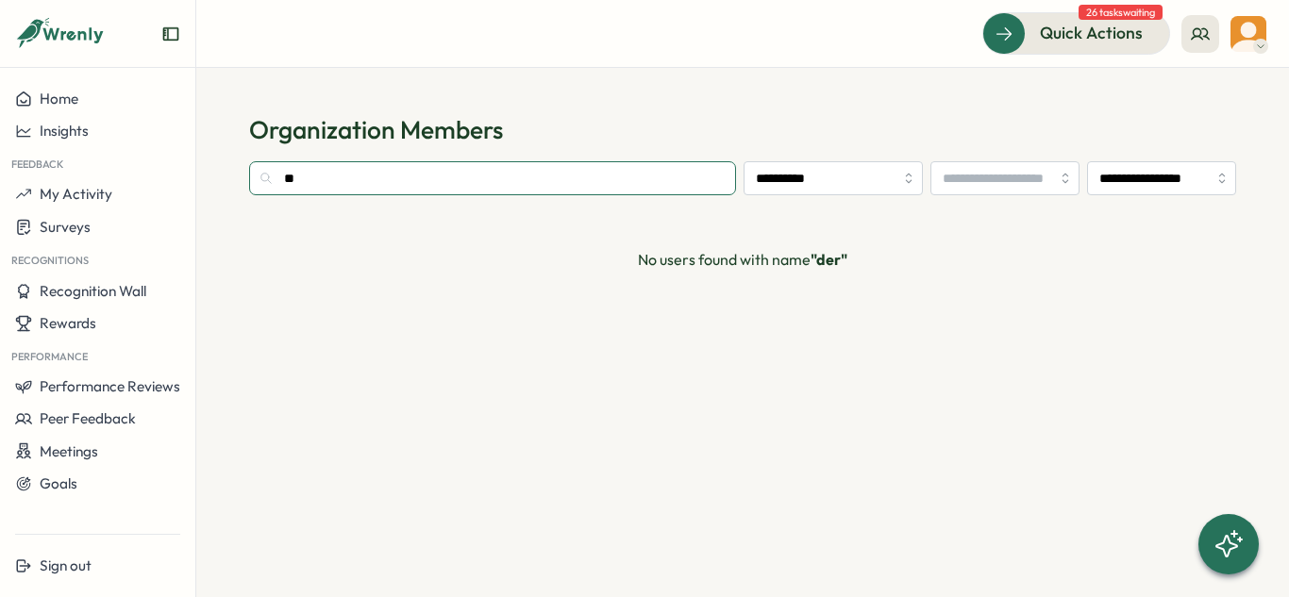
type input "*"
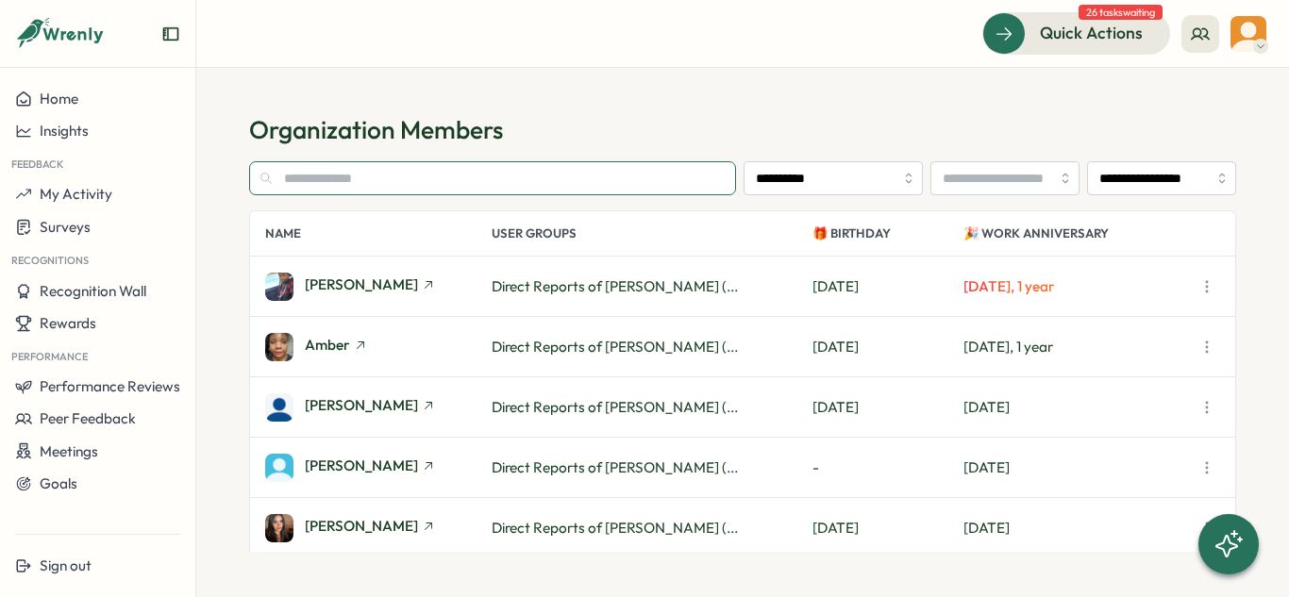
click at [543, 163] on input "text" at bounding box center [492, 178] width 487 height 34
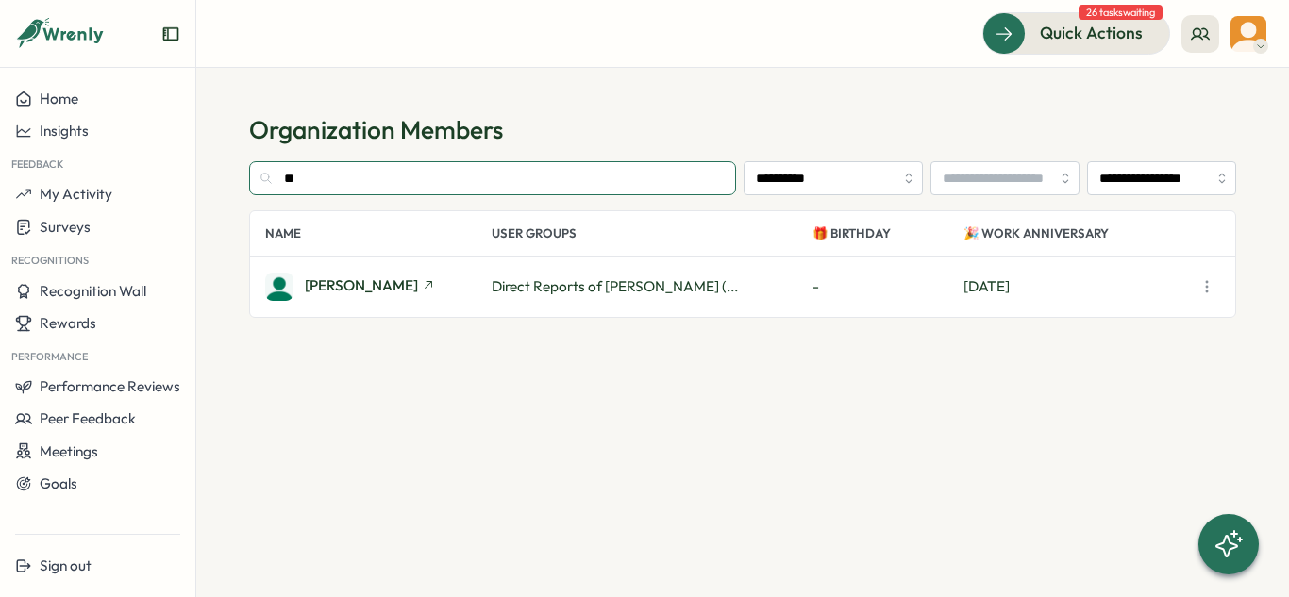
type input "*"
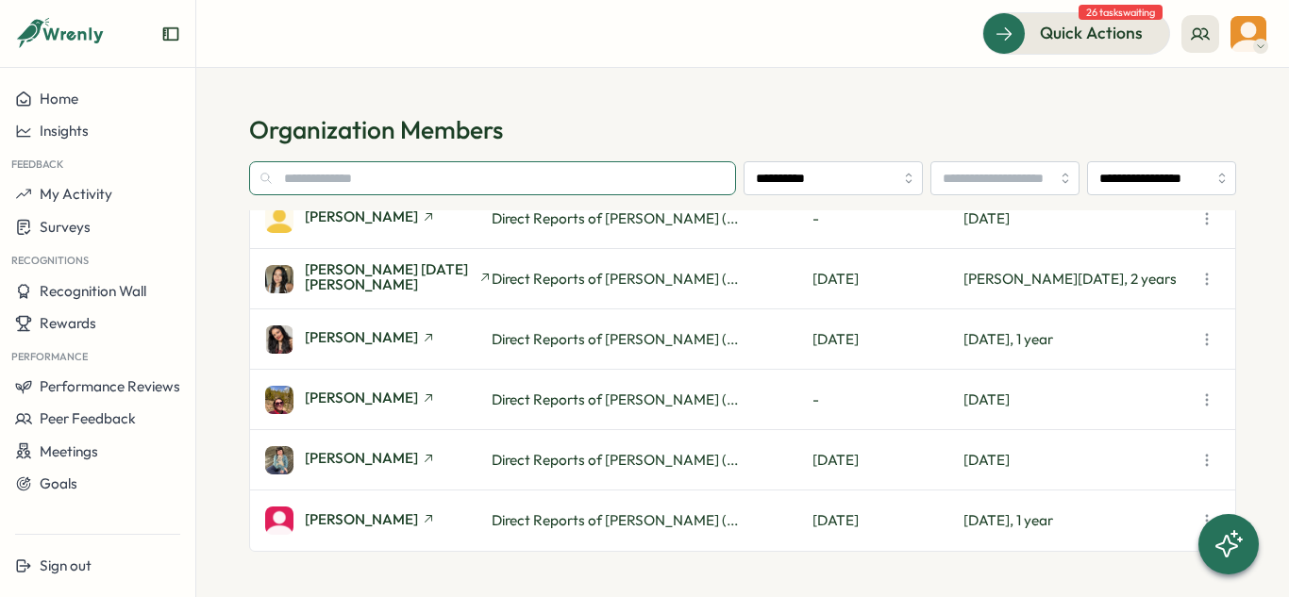
scroll to position [913, 0]
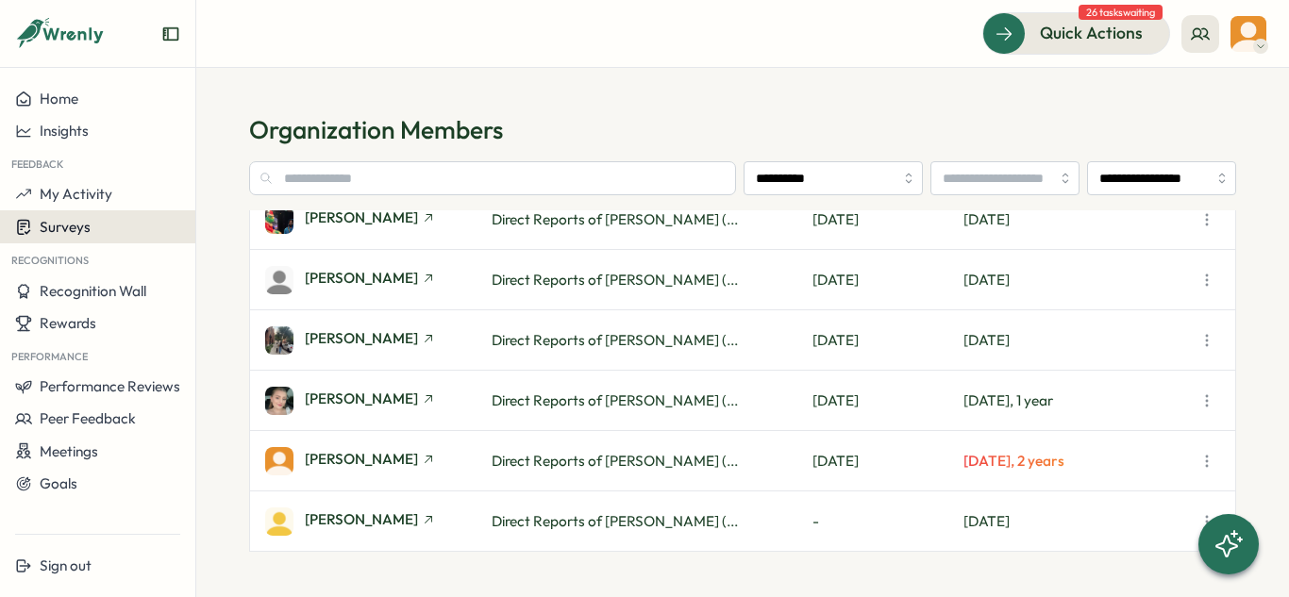
click at [73, 240] on button "Surveys" at bounding box center [97, 226] width 195 height 33
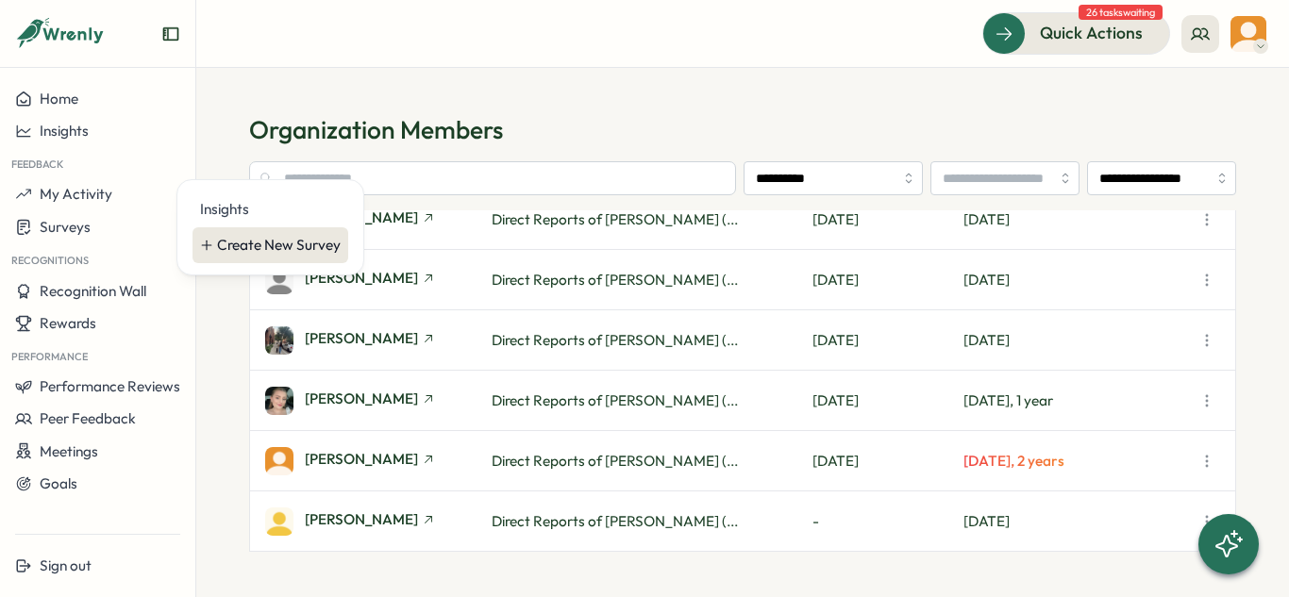
click at [245, 254] on div "Create New Survey" at bounding box center [279, 245] width 124 height 21
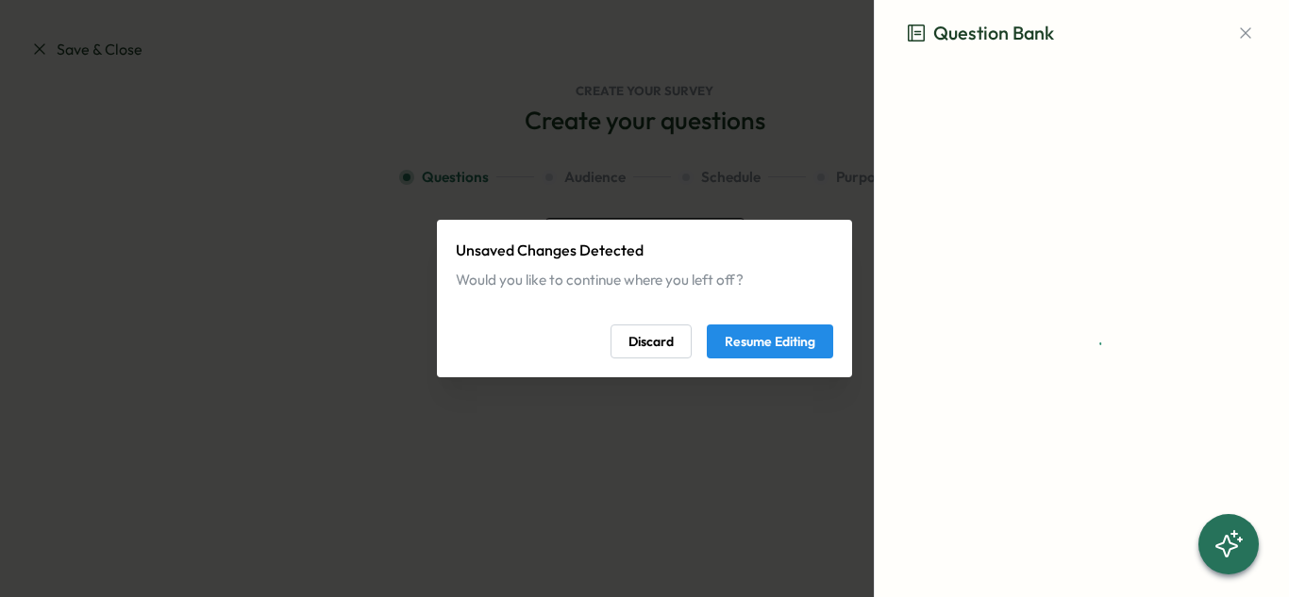
click at [649, 345] on span "Discard" at bounding box center [650, 342] width 45 height 32
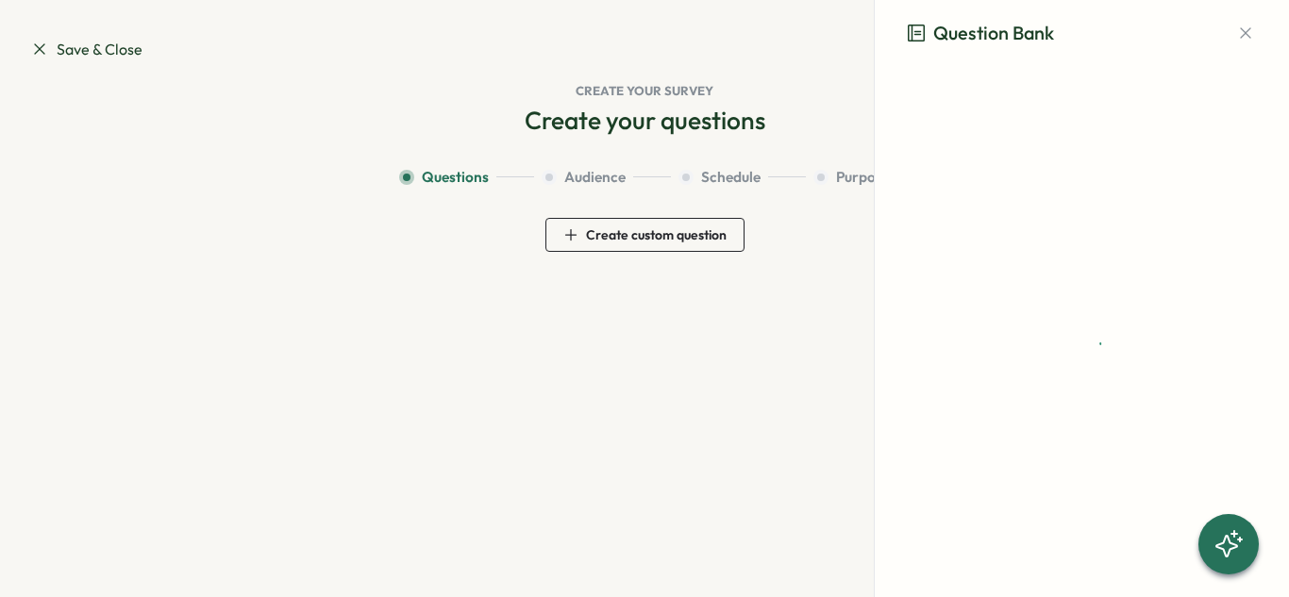
click at [649, 345] on section "Save & Close Question Bank Draft Surveys Create your survey Create your questio…" at bounding box center [644, 298] width 1289 height 597
click at [1247, 35] on icon "button" at bounding box center [1245, 33] width 10 height 10
click at [39, 53] on icon at bounding box center [39, 49] width 19 height 19
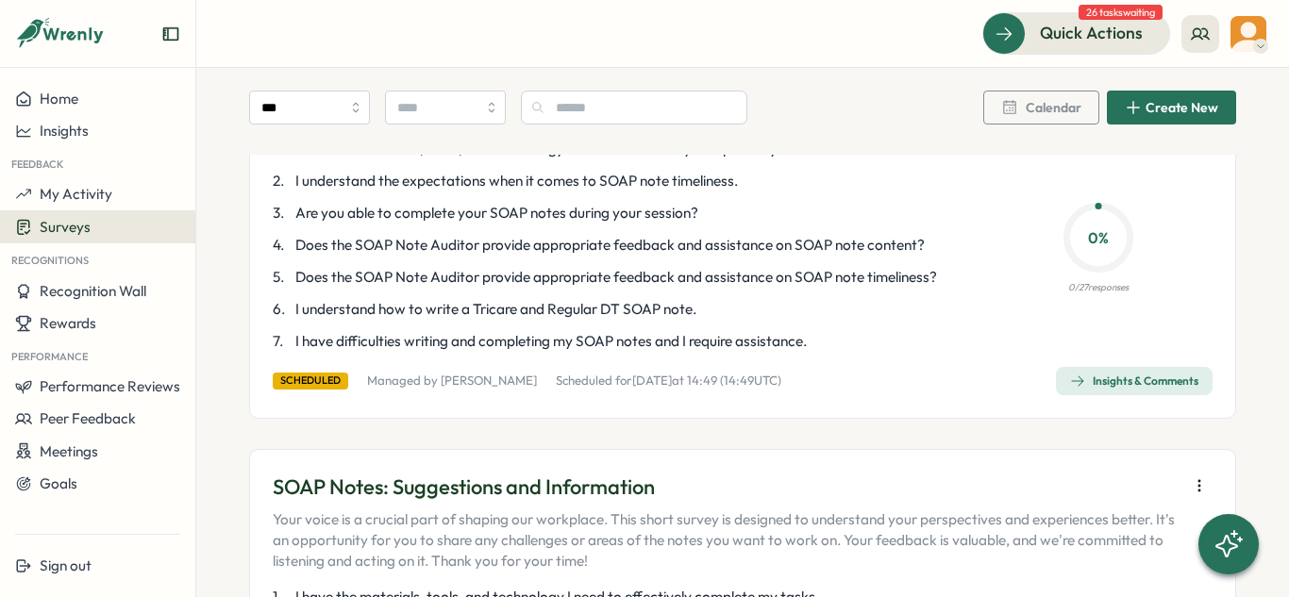
scroll to position [547, 0]
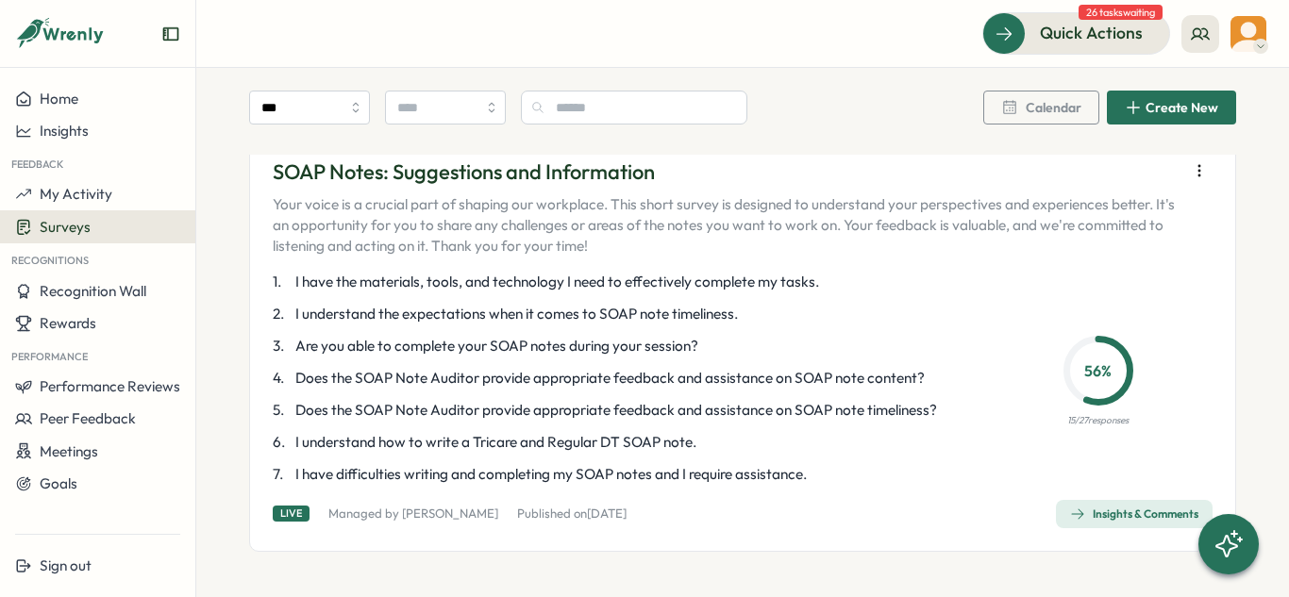
click at [1085, 515] on div "Insights & Comments" at bounding box center [1134, 514] width 128 height 15
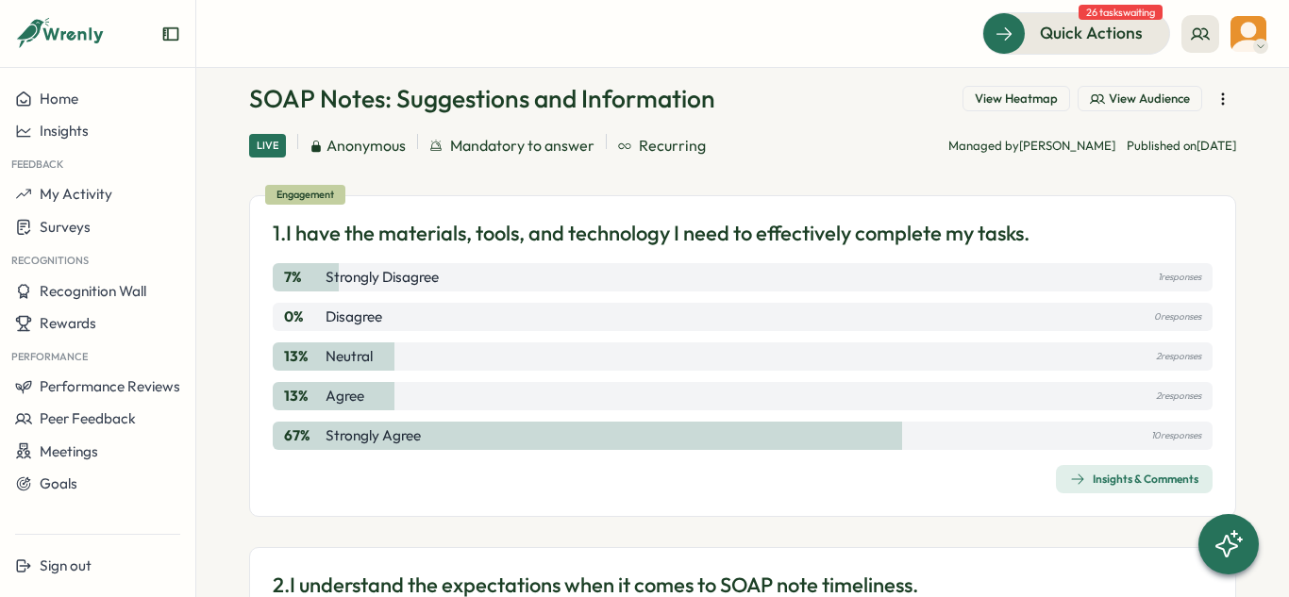
scroll to position [85, 0]
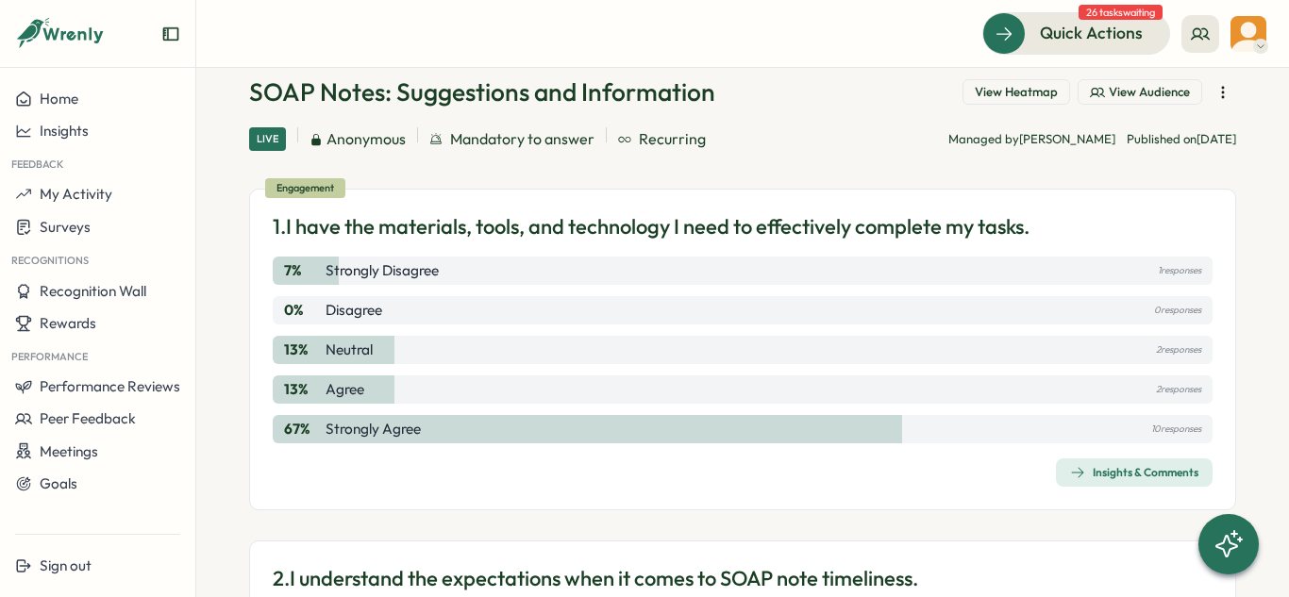
click at [1121, 473] on div "Insights & Comments" at bounding box center [1134, 472] width 128 height 15
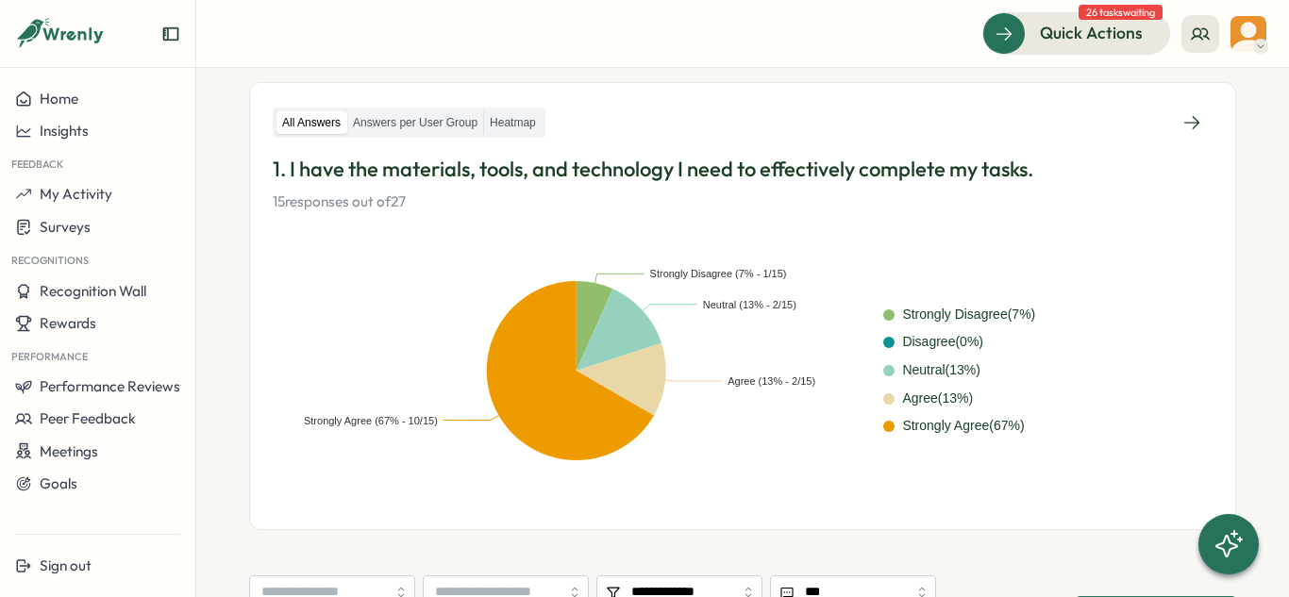
scroll to position [280, 0]
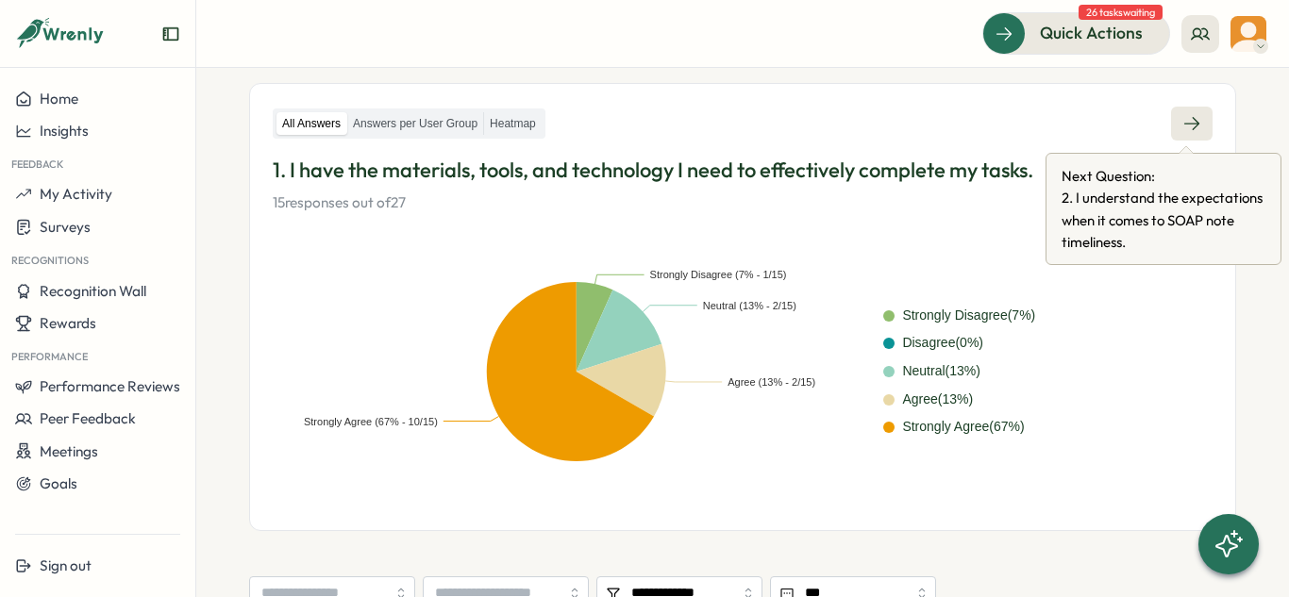
click at [1185, 118] on icon at bounding box center [1191, 123] width 19 height 19
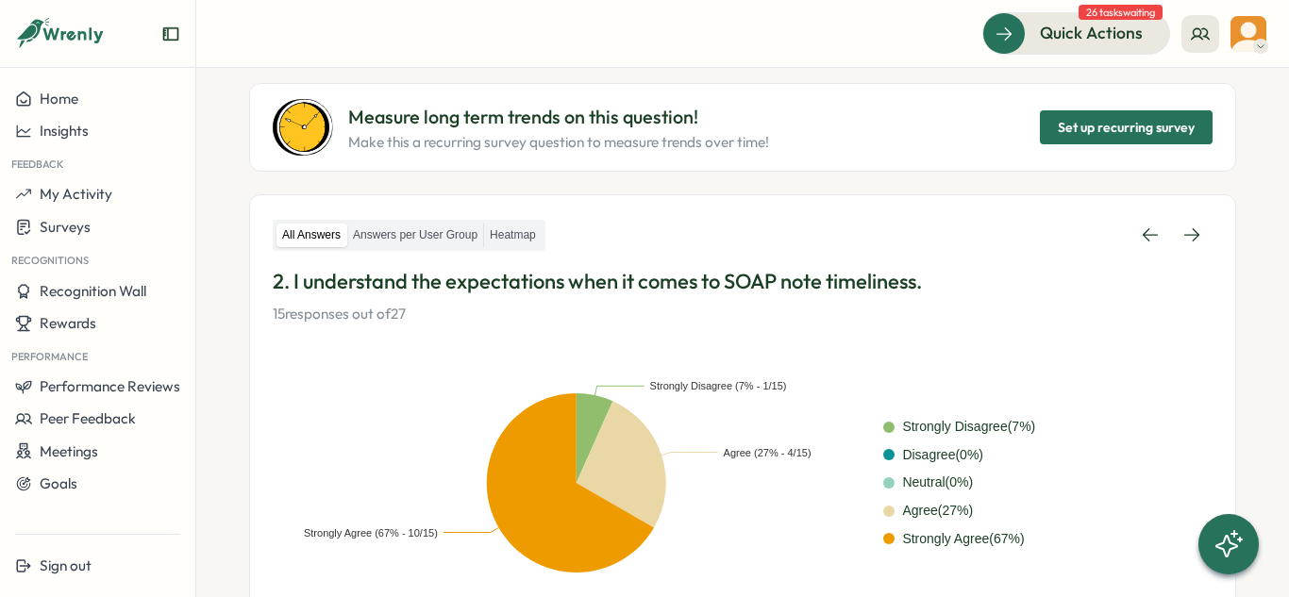
scroll to position [158, 0]
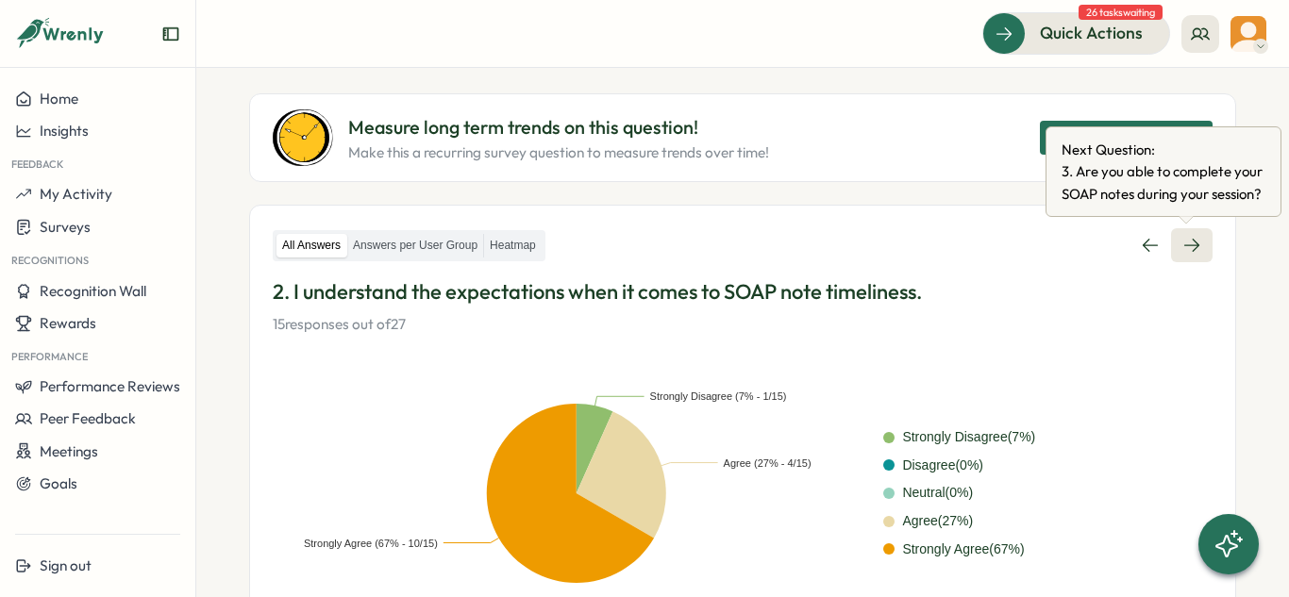
click at [1174, 252] on link at bounding box center [1192, 245] width 42 height 34
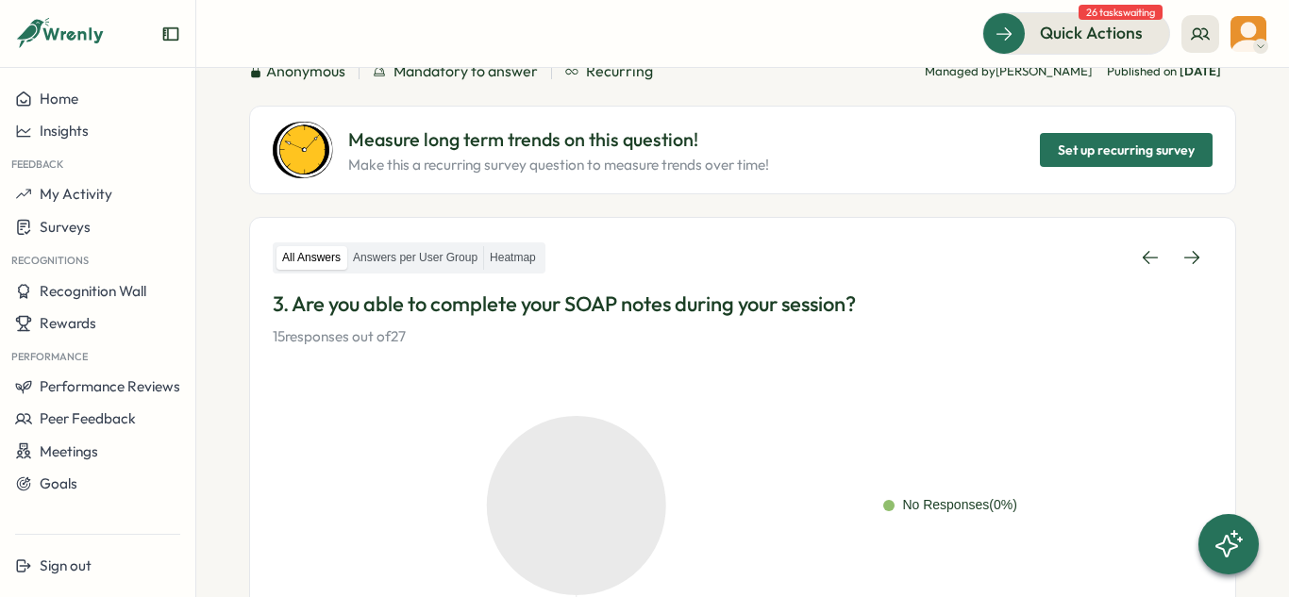
scroll to position [126, 0]
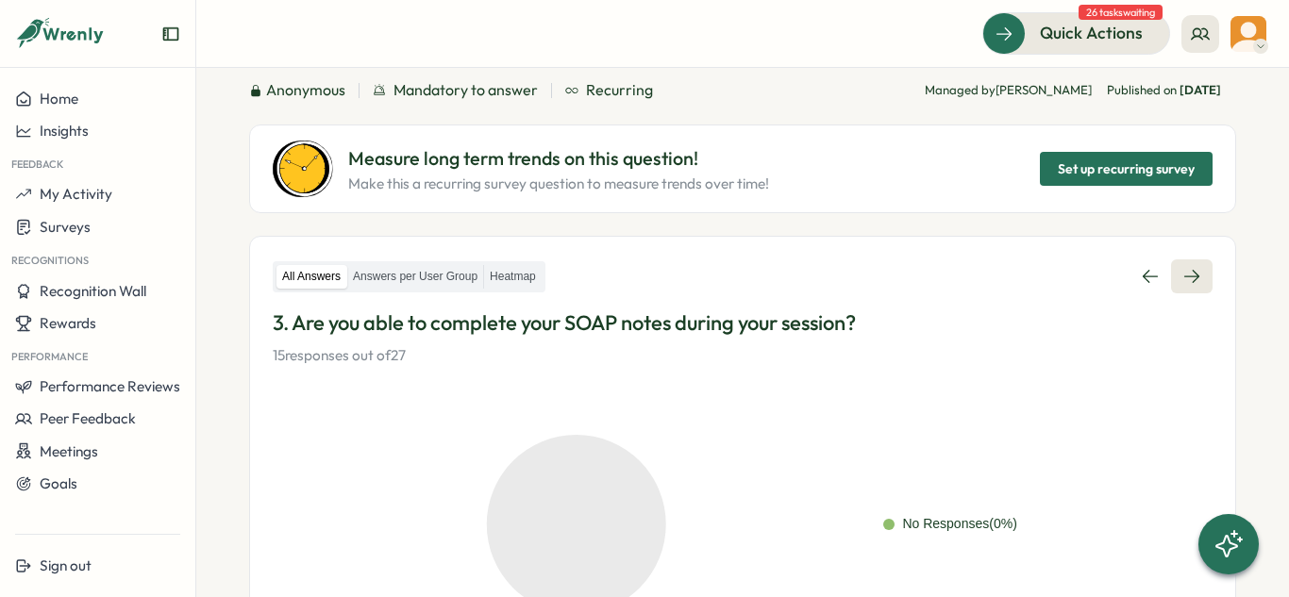
click at [1171, 286] on link at bounding box center [1192, 277] width 42 height 34
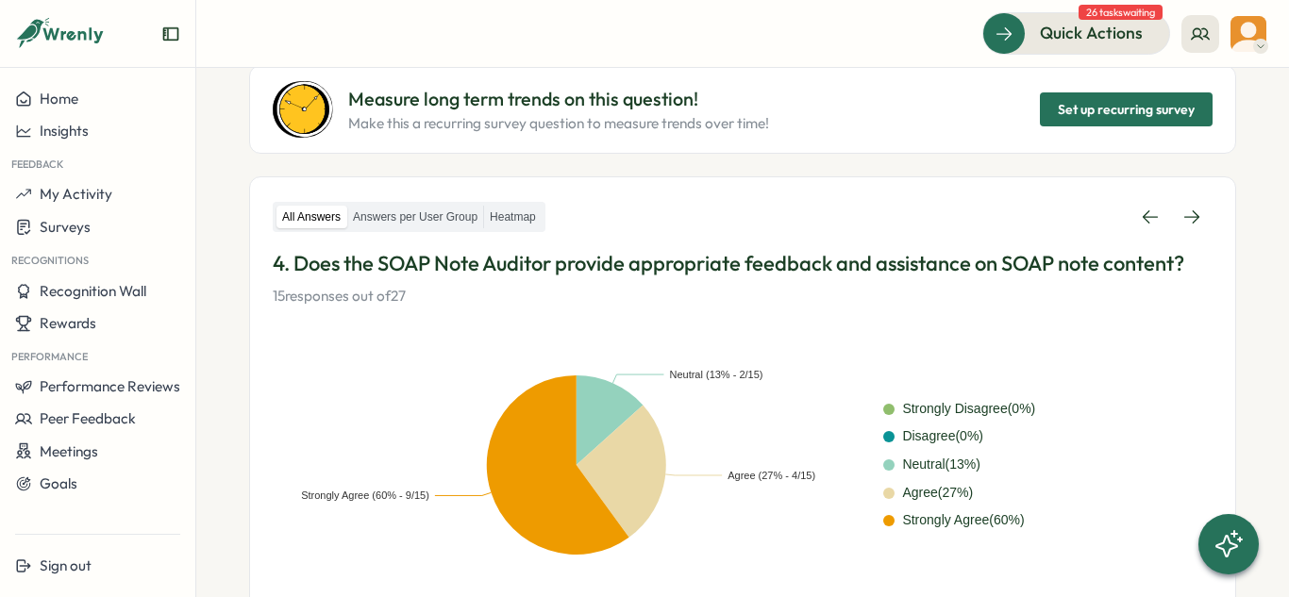
scroll to position [248, 0]
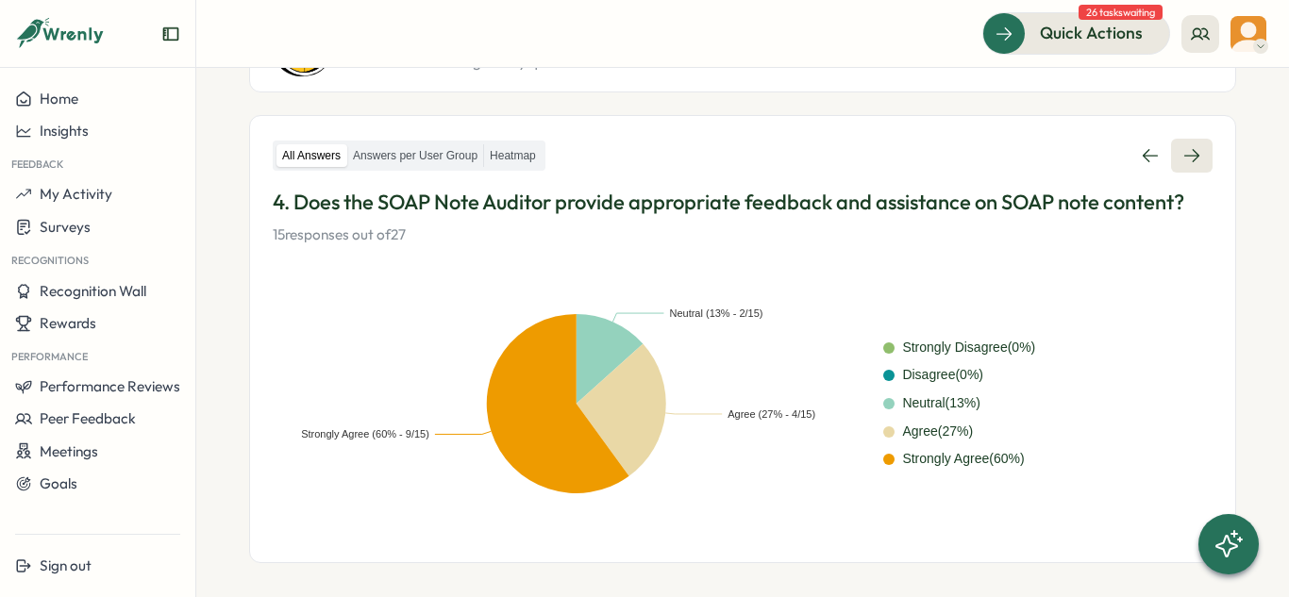
click at [1171, 166] on link at bounding box center [1192, 156] width 42 height 34
